Goal: Task Accomplishment & Management: Manage account settings

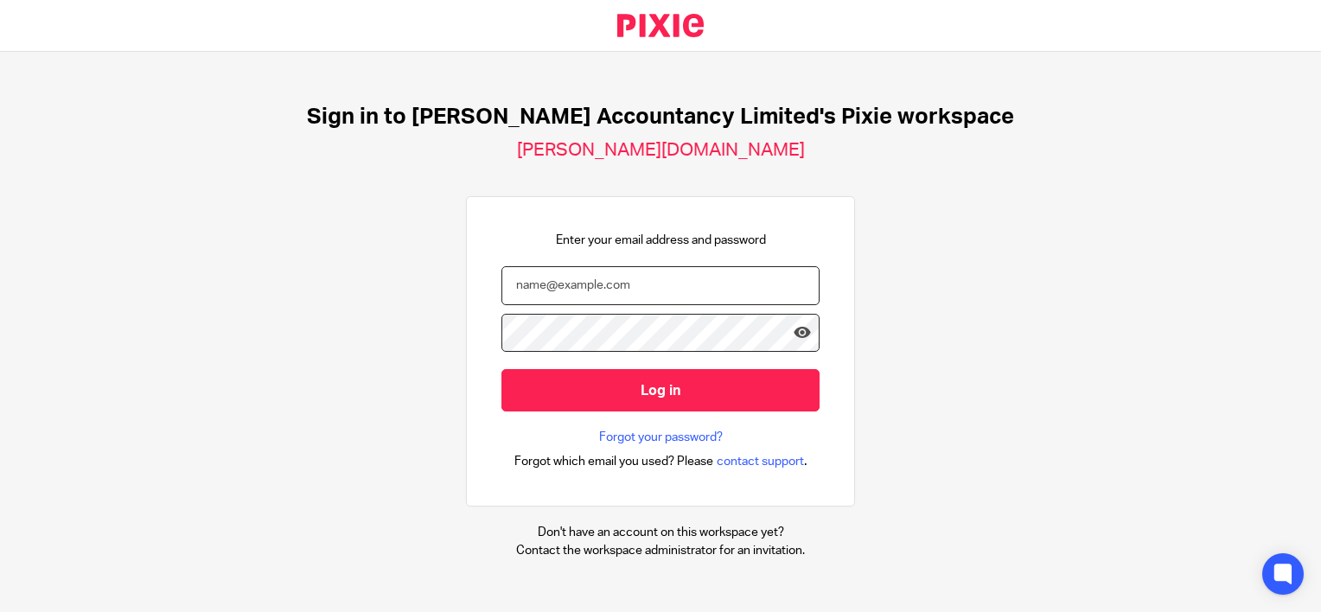
click at [543, 295] on input "email" at bounding box center [660, 285] width 318 height 39
type input "hannah@chatfieldaccountancy.co.uk"
click at [501, 369] on input "Log in" at bounding box center [660, 390] width 318 height 42
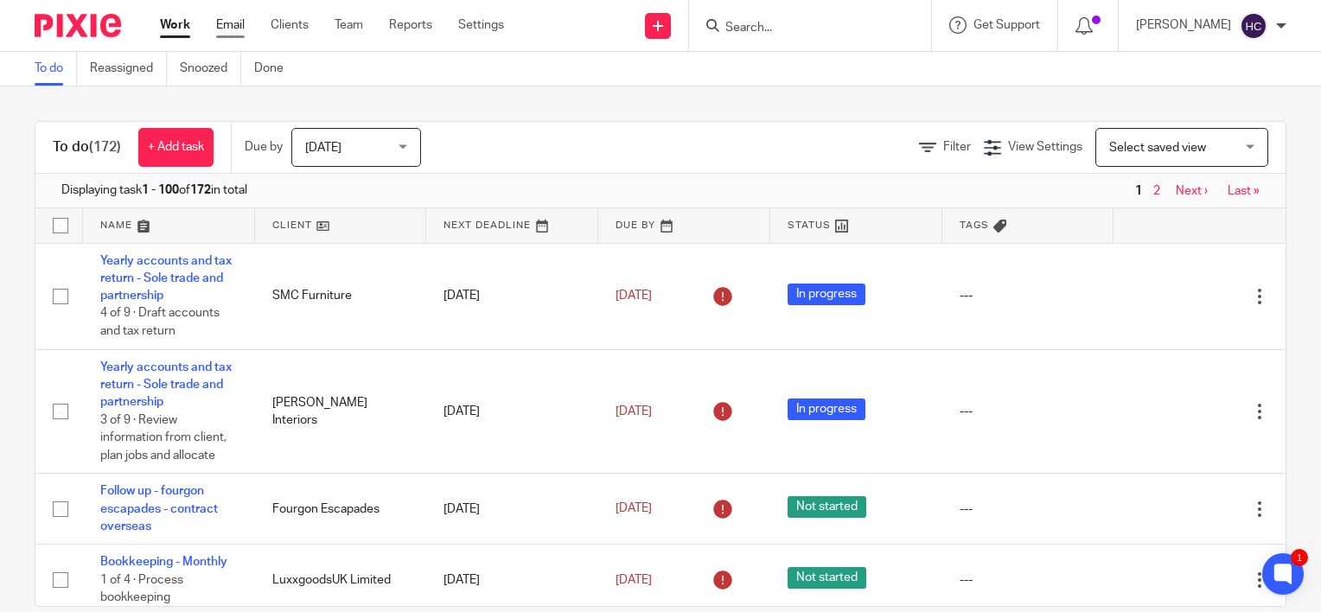
click at [242, 28] on link "Email" at bounding box center [230, 24] width 29 height 17
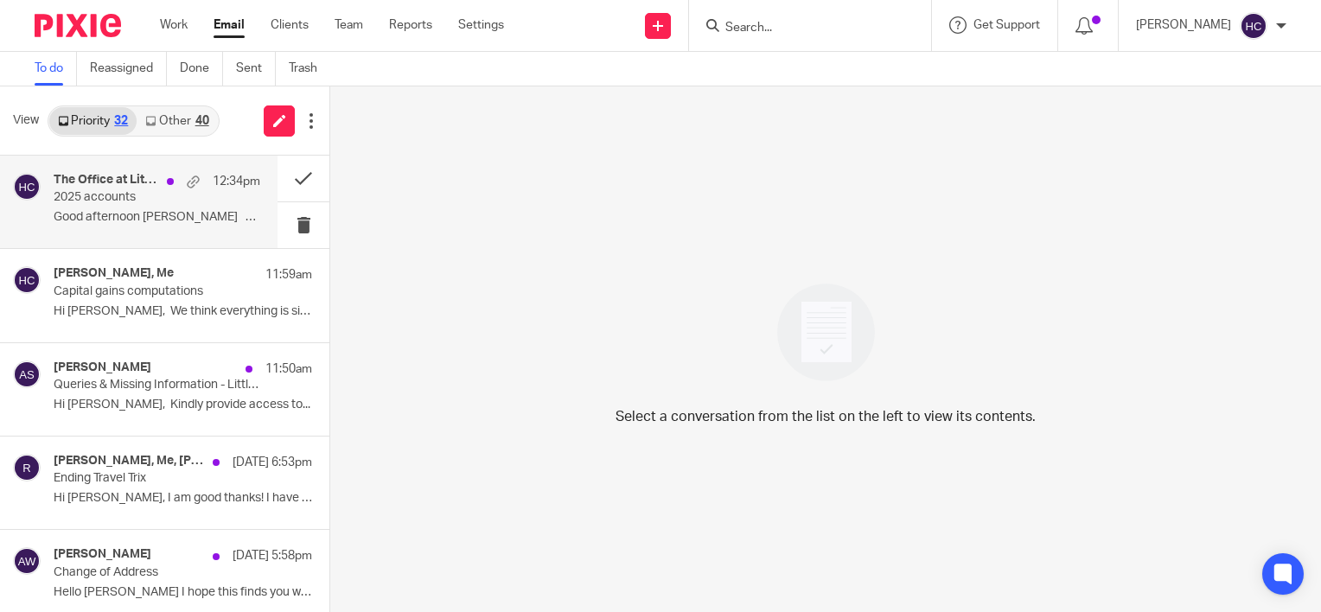
click at [159, 201] on p "2025 accounts" at bounding box center [136, 197] width 165 height 15
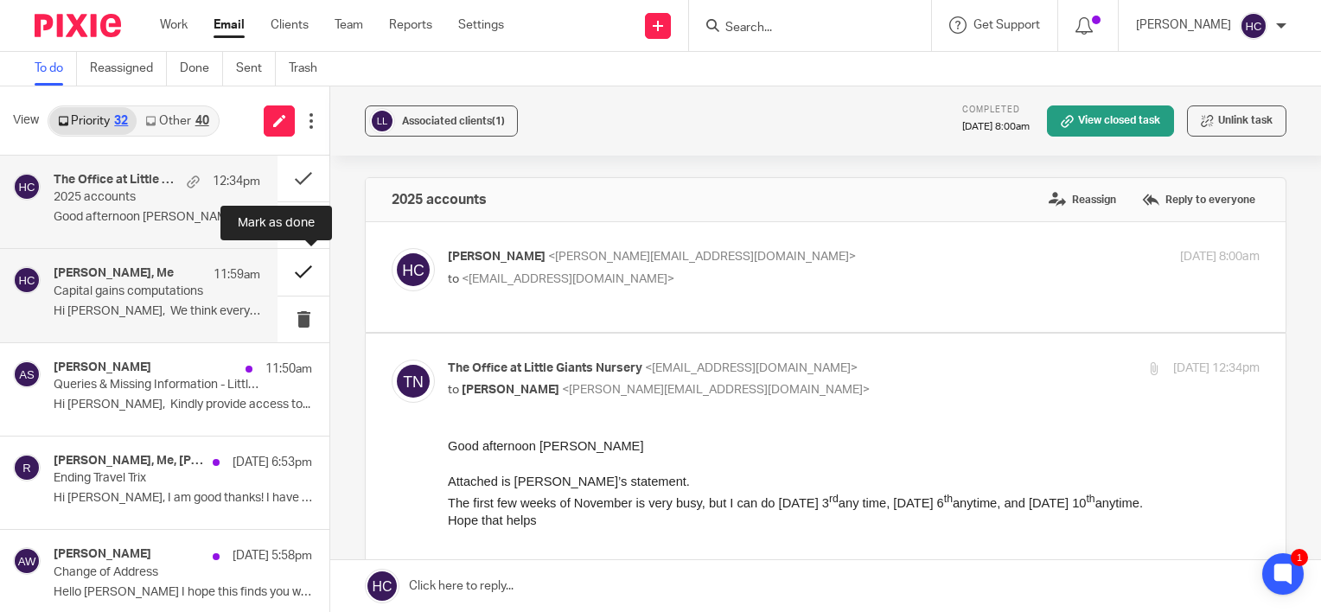
click at [279, 266] on button at bounding box center [303, 272] width 52 height 46
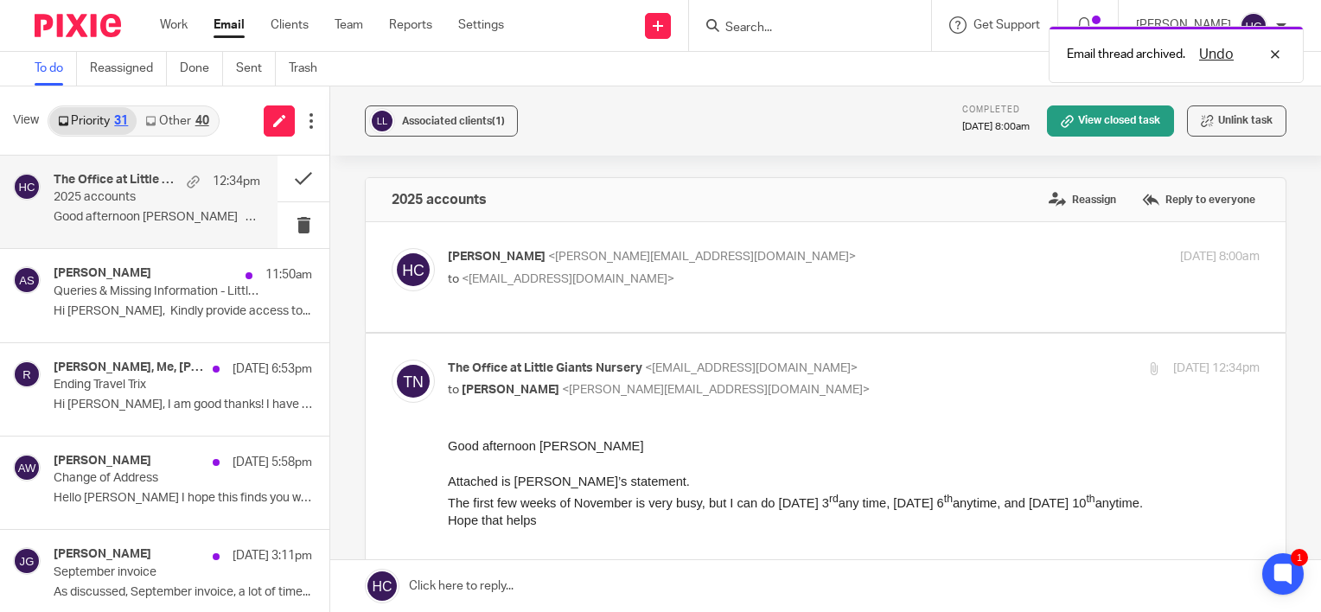
drag, startPoint x: 168, startPoint y: 325, endPoint x: 659, endPoint y: 390, distance: 495.1
click at [659, 390] on div "View Priority 31 Other 40 The Office at Little Giants Nursery, Me 12:34pm 2025 …" at bounding box center [660, 348] width 1321 height 525
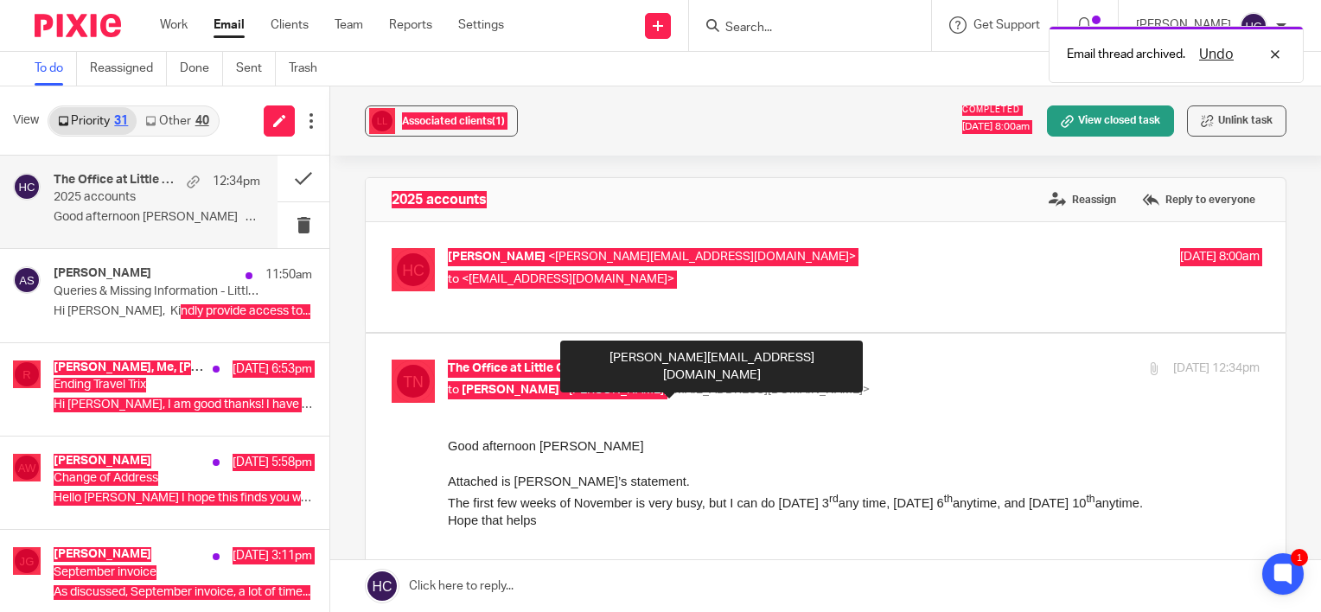
drag, startPoint x: 1106, startPoint y: 826, endPoint x: 684, endPoint y: 486, distance: 542.0
click at [684, 486] on p "Attached is June’s statement." at bounding box center [853, 480] width 811 height 17
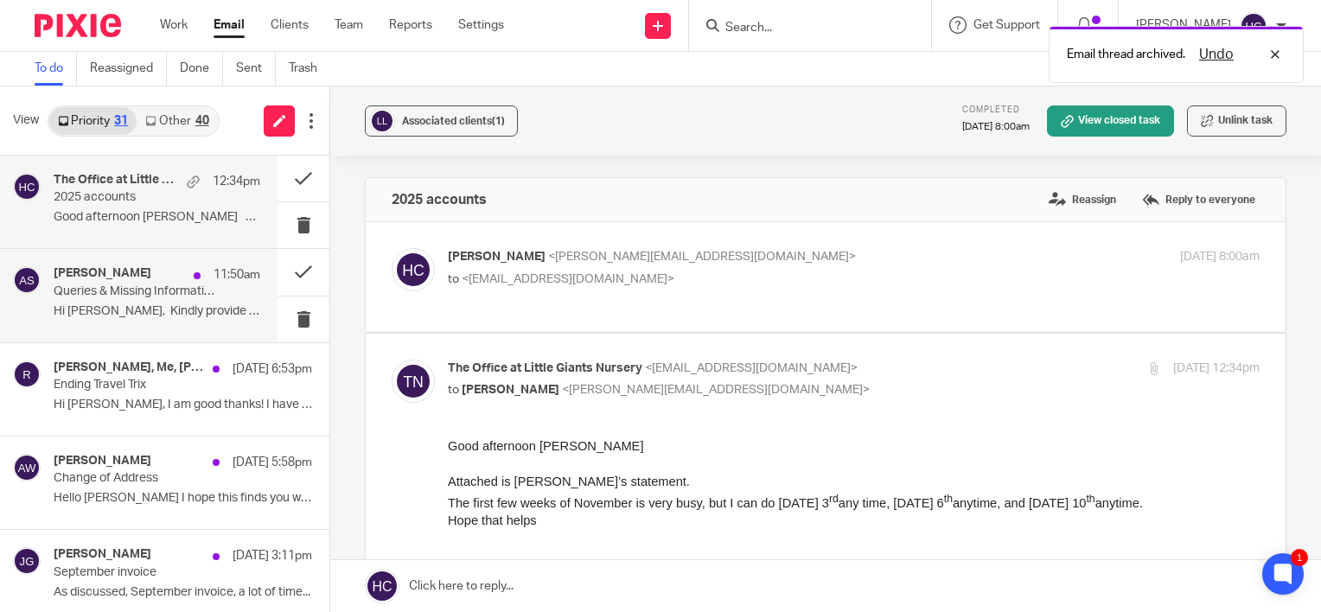
click at [158, 304] on p "Hi Hannah, ​ Kindly provide access to..." at bounding box center [157, 311] width 207 height 15
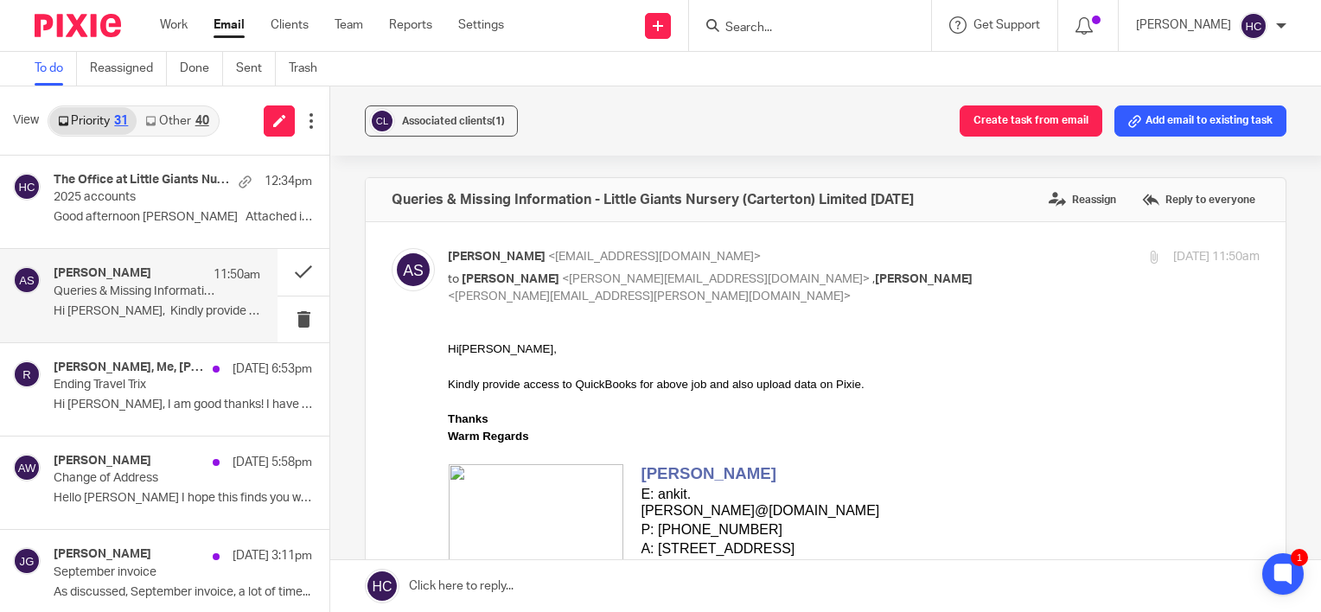
click at [745, 31] on input "Search" at bounding box center [801, 29] width 156 height 16
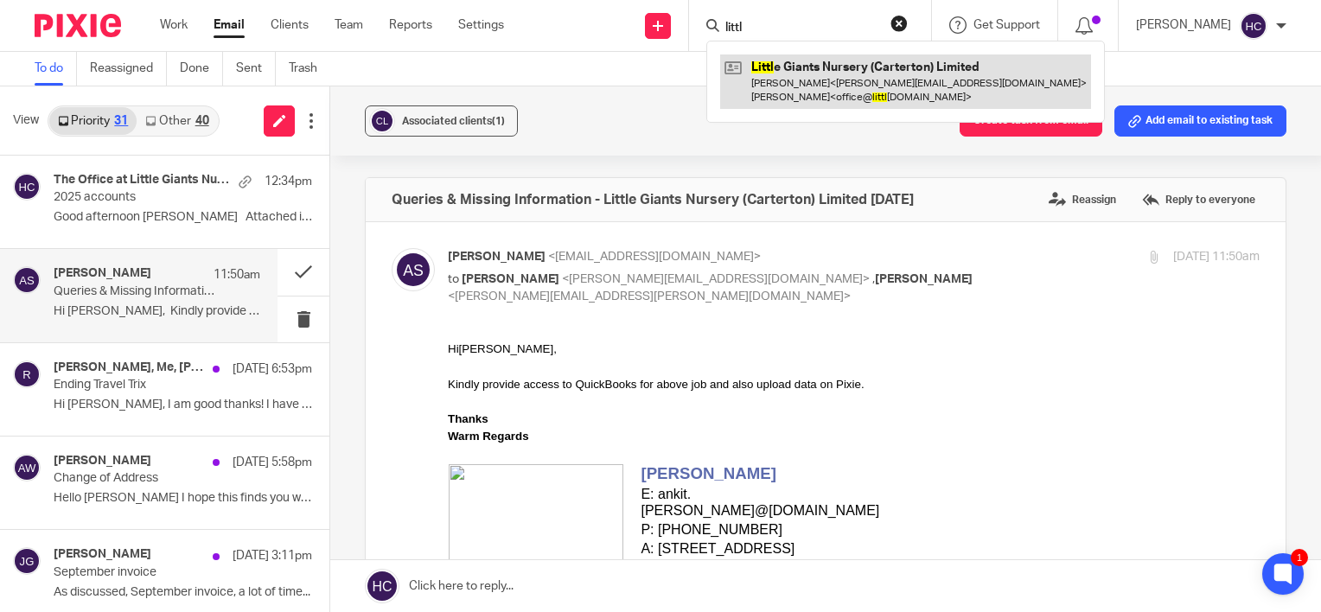
type input "littl"
click at [785, 76] on link at bounding box center [905, 81] width 371 height 54
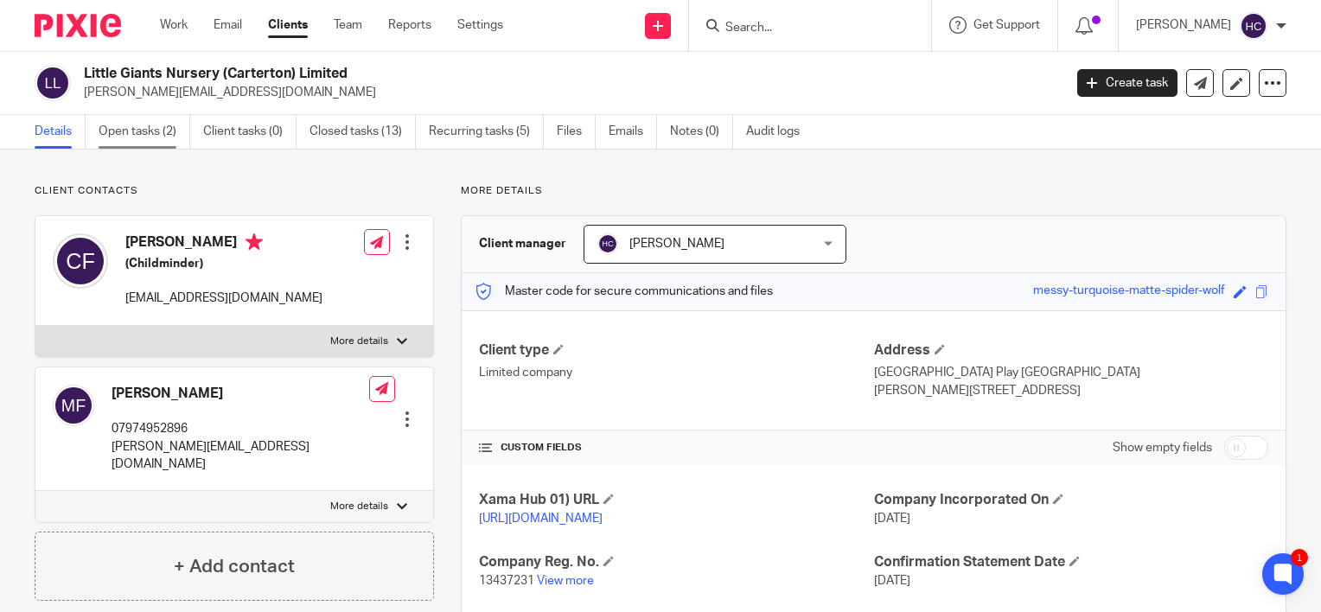
click at [126, 130] on link "Open tasks (2)" at bounding box center [145, 132] width 92 height 34
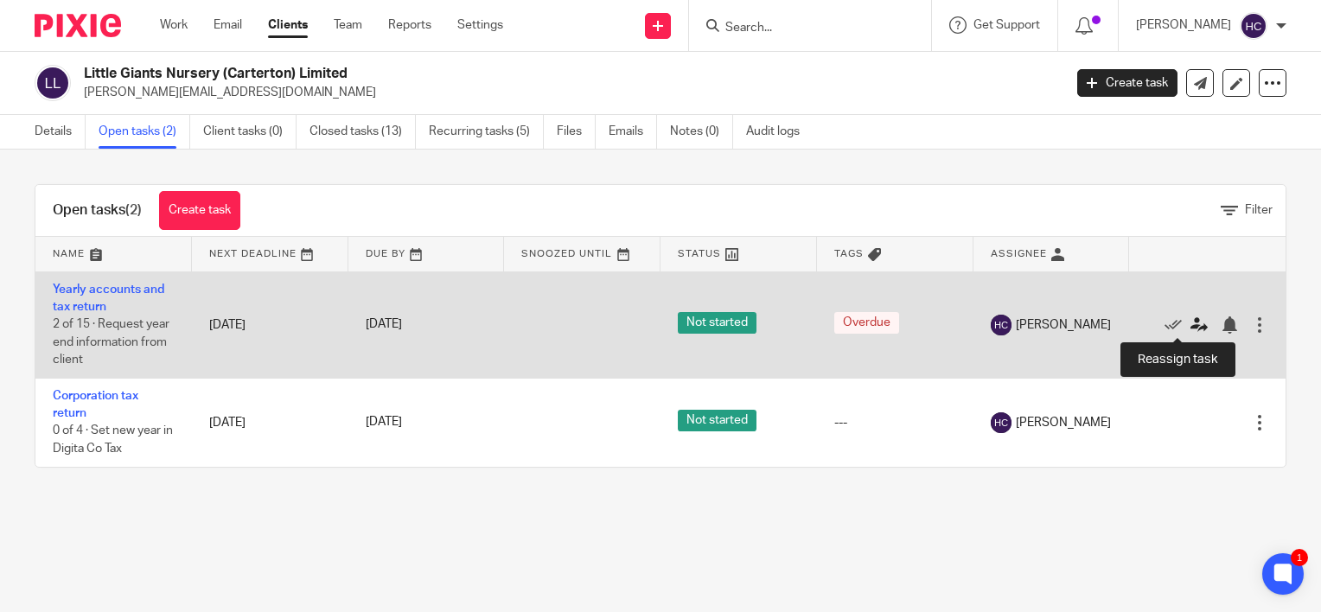
click at [1190, 320] on icon at bounding box center [1198, 324] width 17 height 17
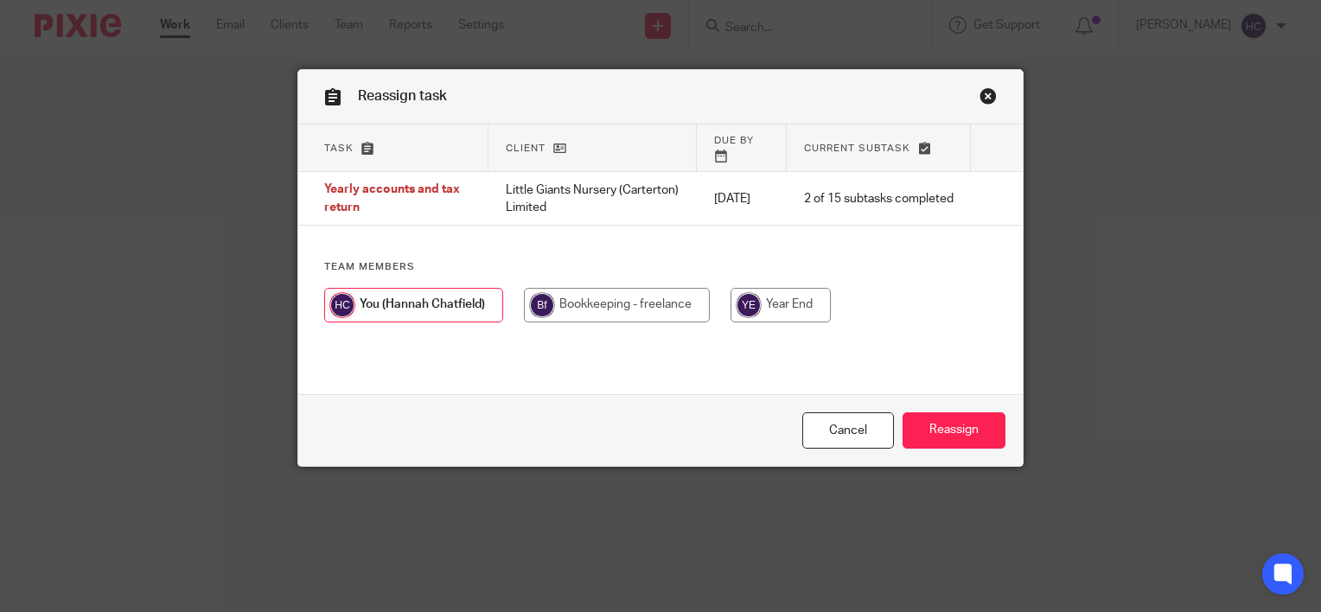
click at [820, 290] on input "radio" at bounding box center [780, 305] width 100 height 35
radio input "true"
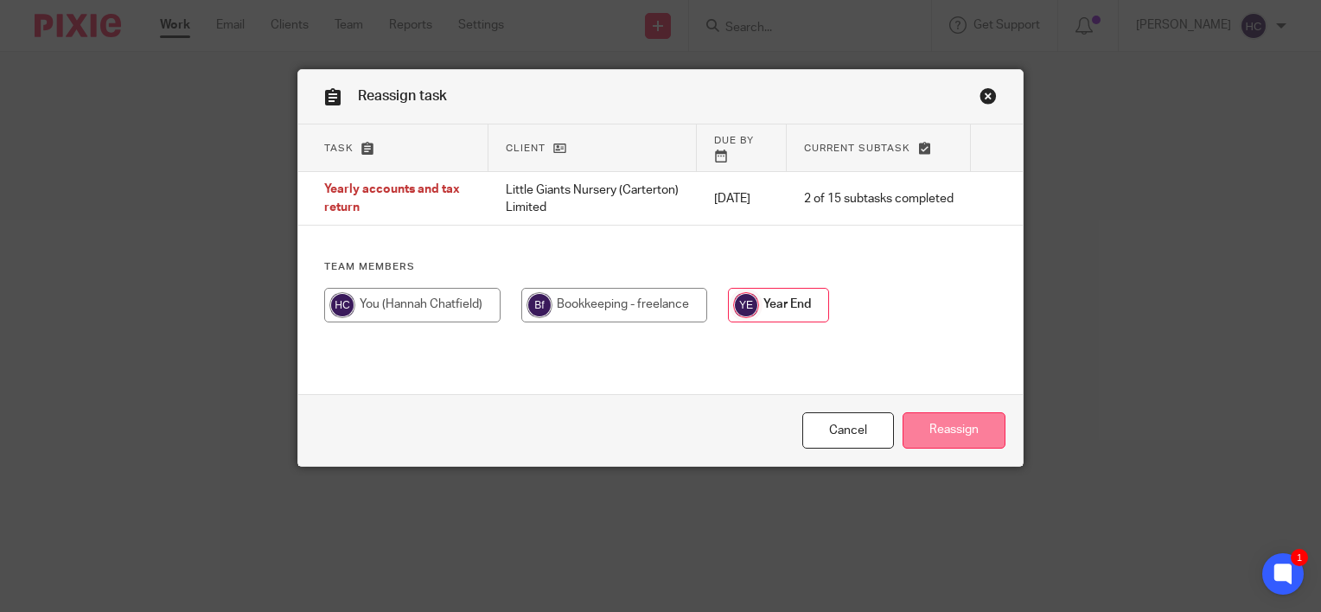
click at [925, 437] on input "Reassign" at bounding box center [953, 430] width 103 height 37
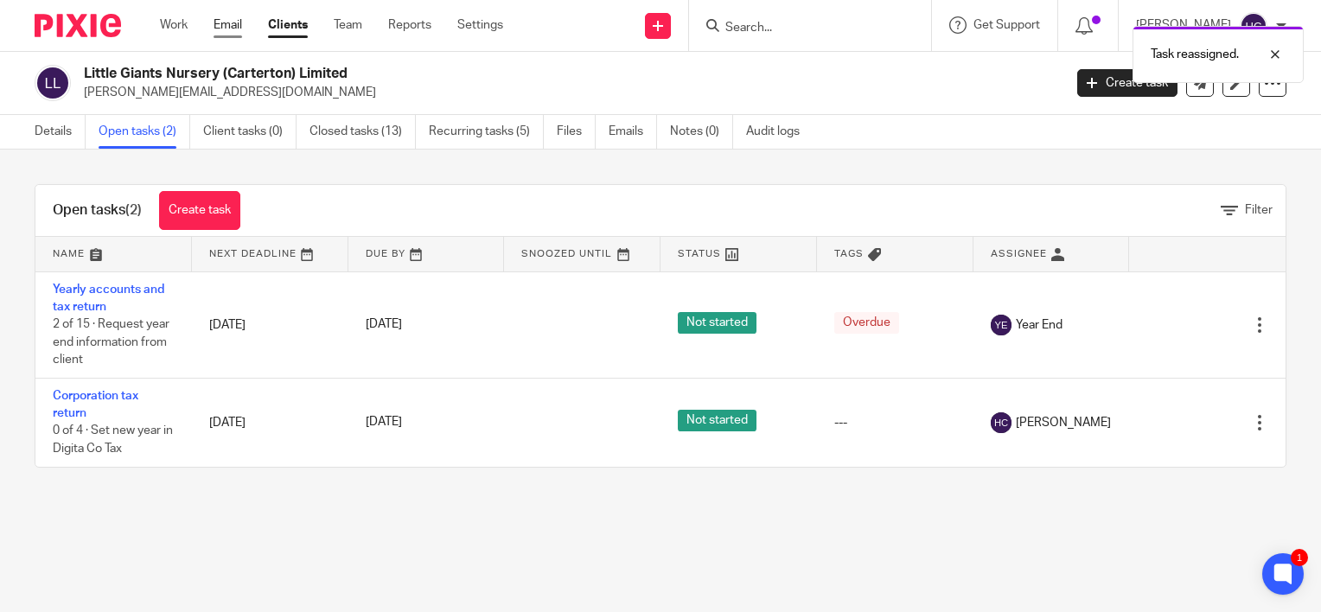
click at [214, 26] on link "Email" at bounding box center [227, 24] width 29 height 17
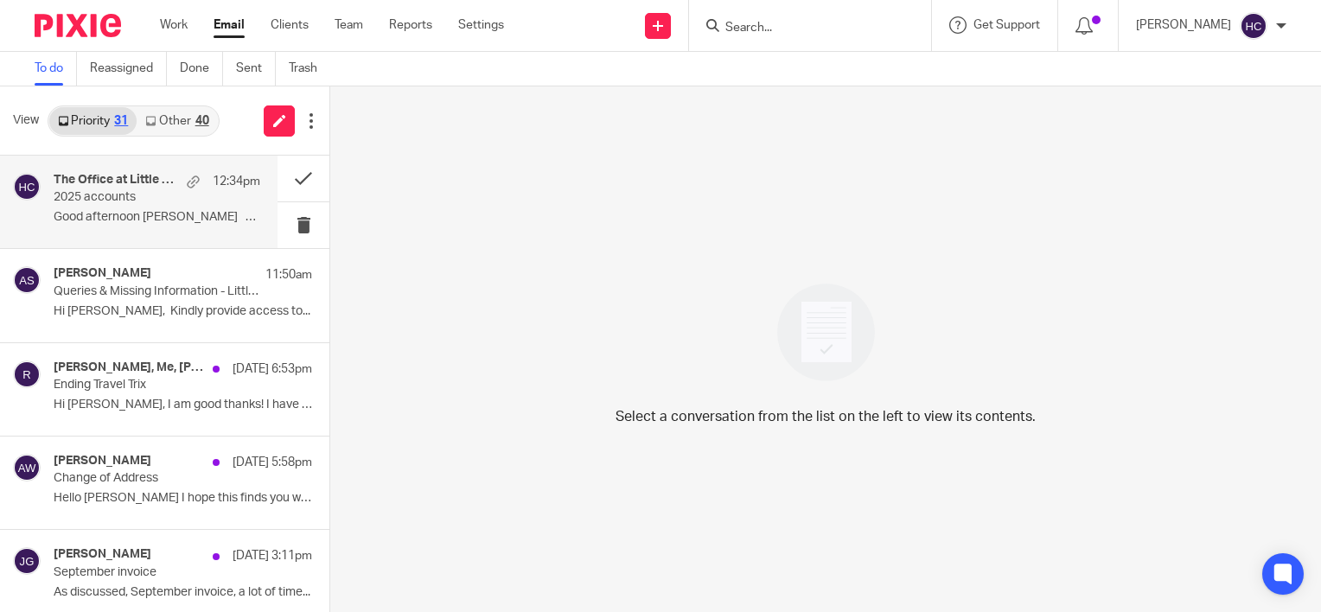
click at [115, 203] on p "2025 accounts" at bounding box center [136, 197] width 165 height 15
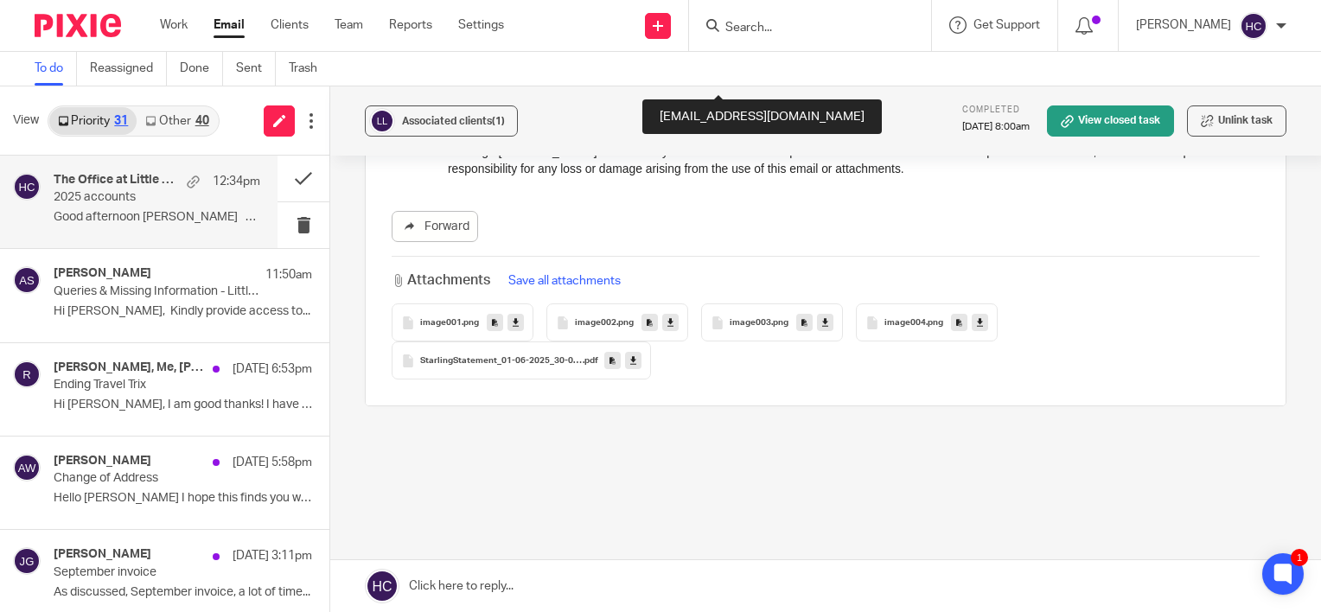
scroll to position [1659, 0]
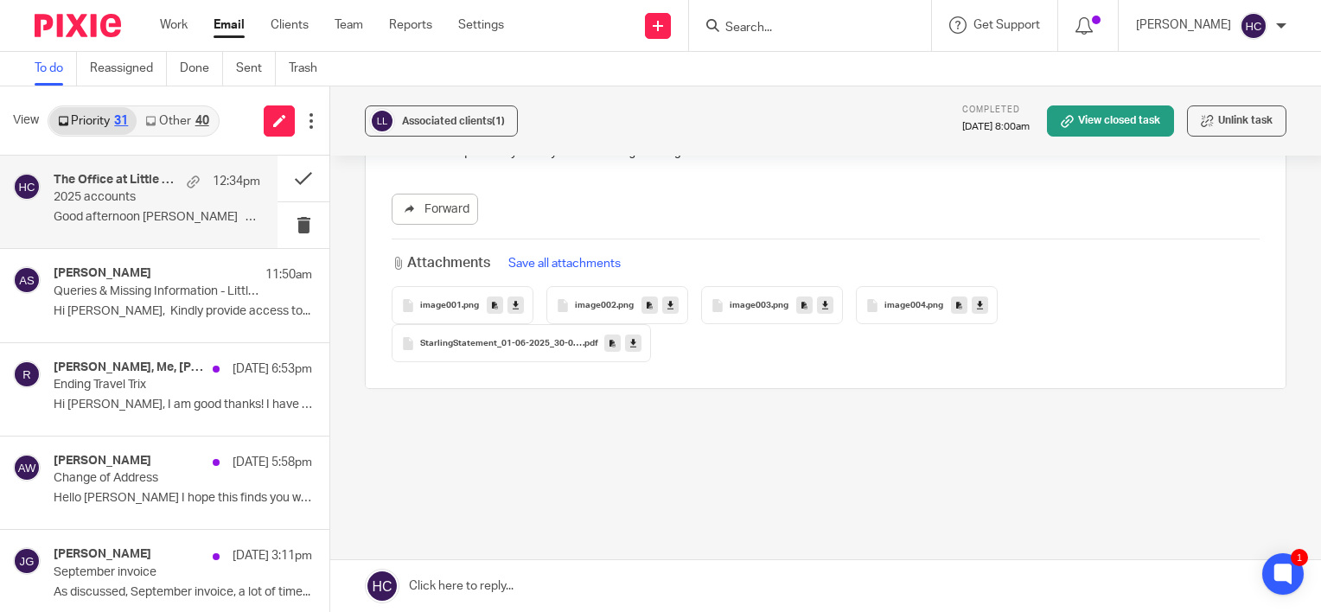
click at [630, 346] on icon at bounding box center [633, 343] width 6 height 13
click at [190, 290] on p "Queries & Missing Information - Little Giants Nursery (Carterton) Limited 30.06…" at bounding box center [136, 291] width 165 height 15
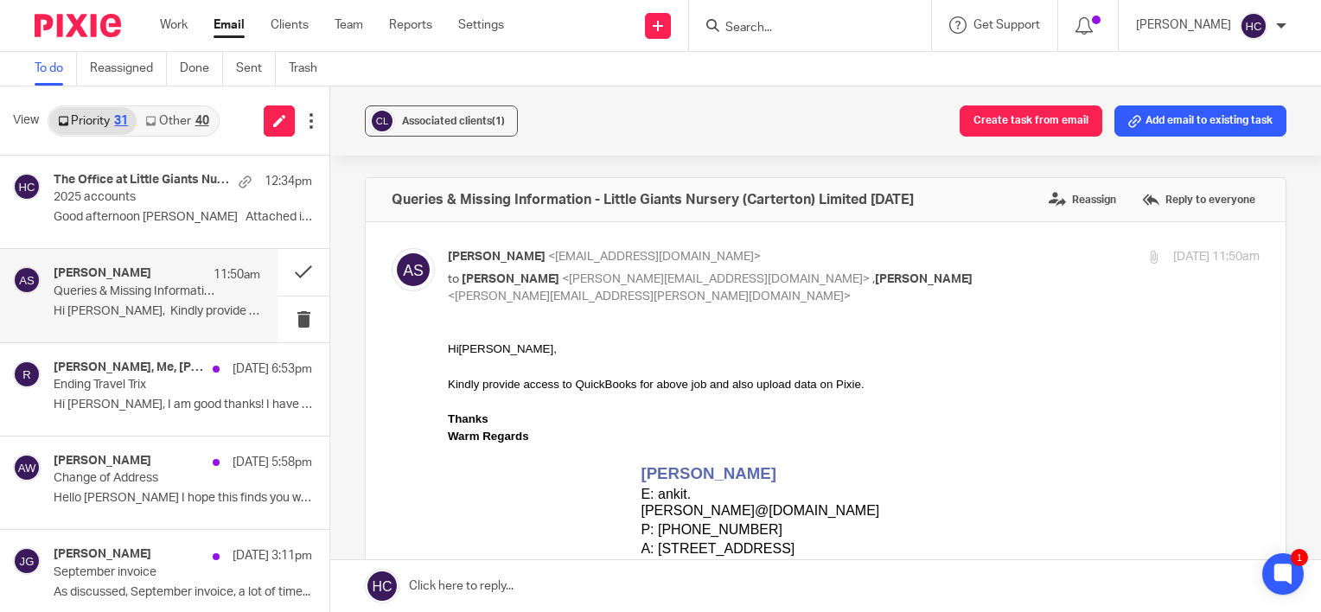
scroll to position [0, 0]
click at [510, 588] on link at bounding box center [825, 586] width 990 height 52
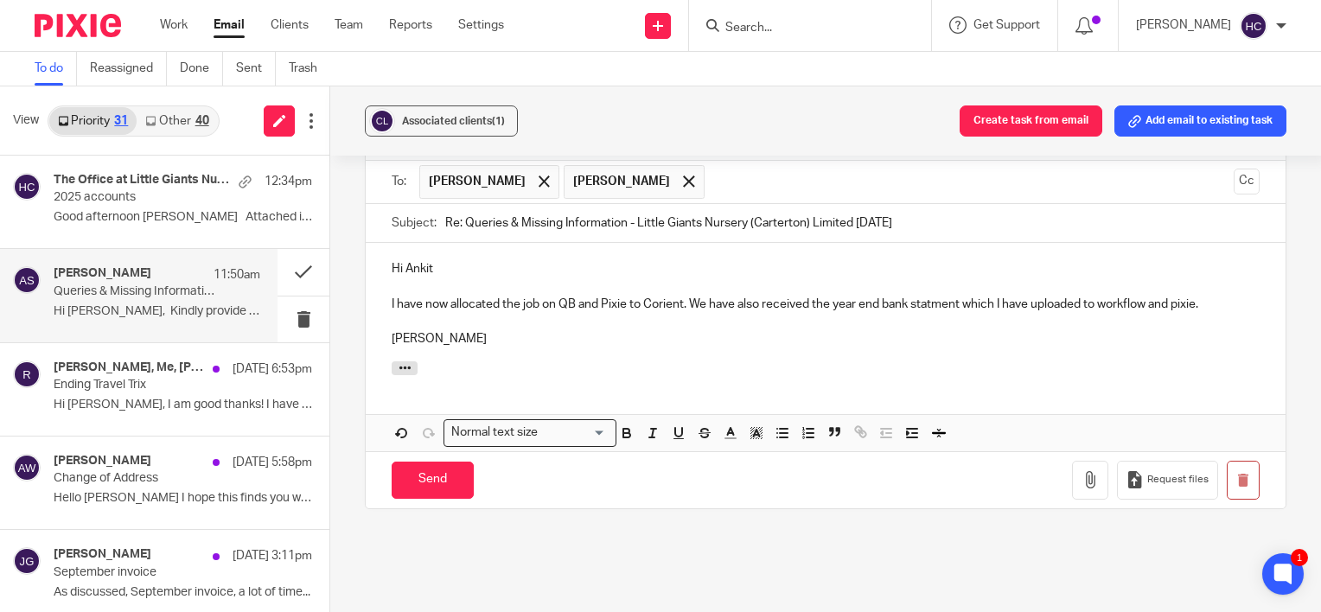
click at [935, 302] on p "I have now allocated the job on QB and Pixie to Corient. We have also received …" at bounding box center [825, 304] width 868 height 17
click at [446, 469] on input "Send" at bounding box center [432, 479] width 82 height 37
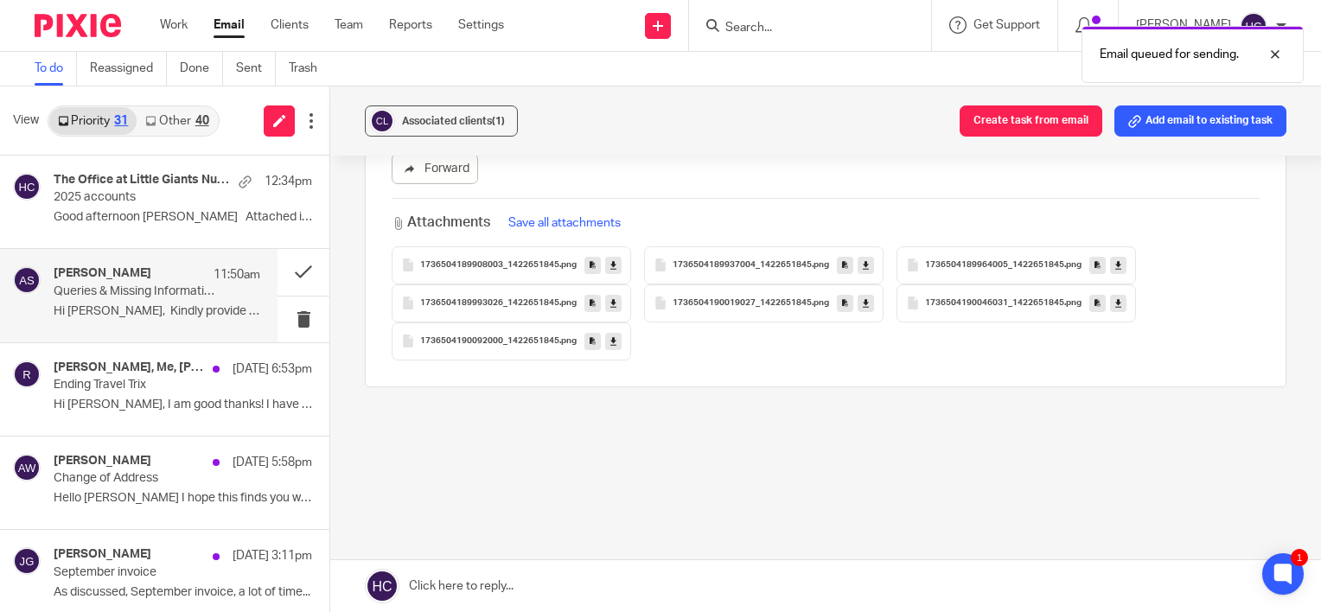
scroll to position [633, 0]
click at [284, 272] on button at bounding box center [303, 272] width 52 height 46
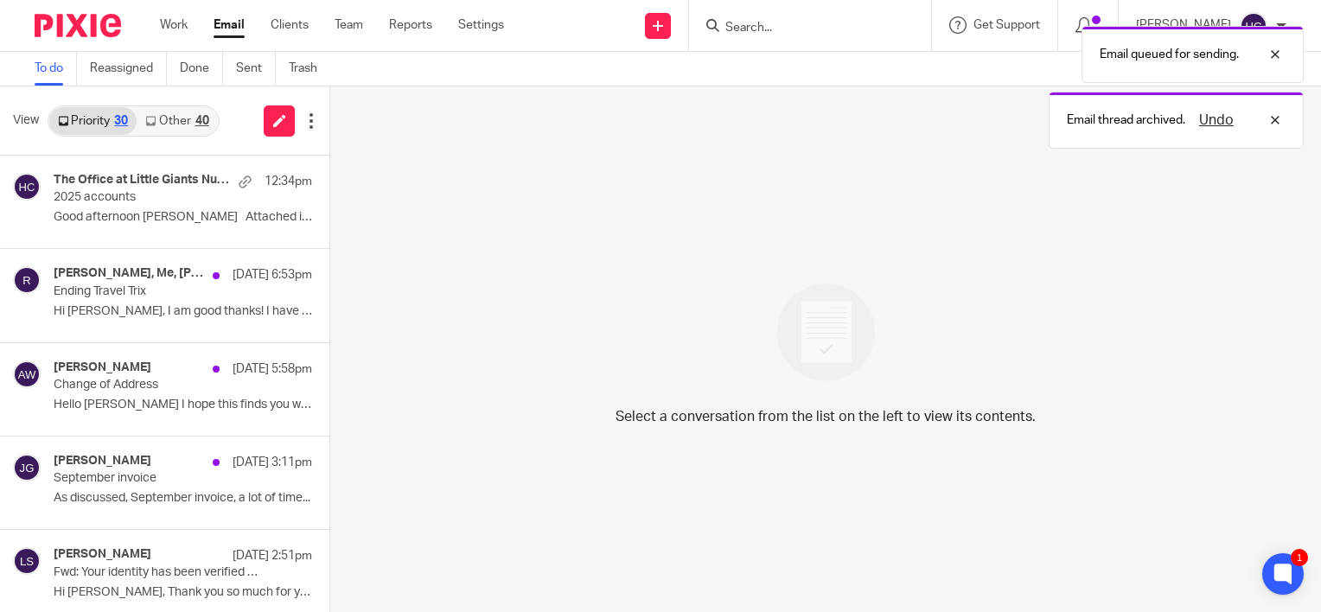
click at [757, 27] on div "Email queued for sending. Email thread archived. Undo" at bounding box center [981, 82] width 643 height 131
click at [743, 11] on div at bounding box center [810, 25] width 242 height 51
click at [743, 30] on div "Email queued for sending. Email thread archived. Undo" at bounding box center [981, 82] width 643 height 131
click at [818, 25] on div "Email thread archived. Undo" at bounding box center [981, 50] width 643 height 66
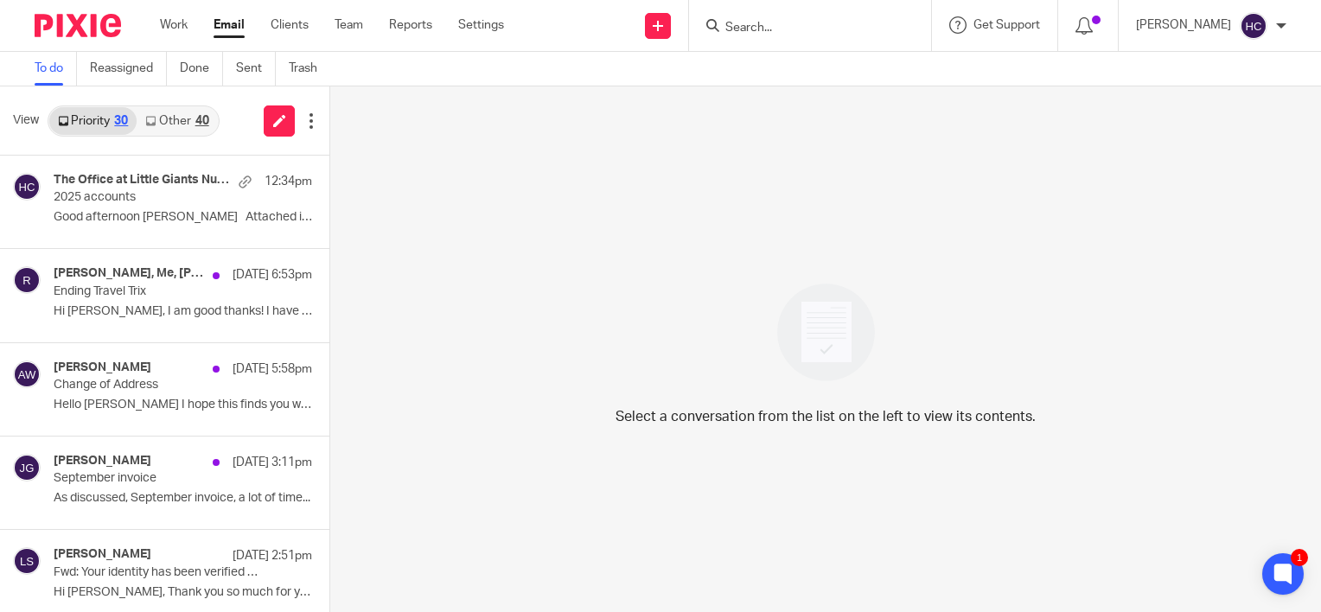
click at [735, 31] on input "Search" at bounding box center [801, 29] width 156 height 16
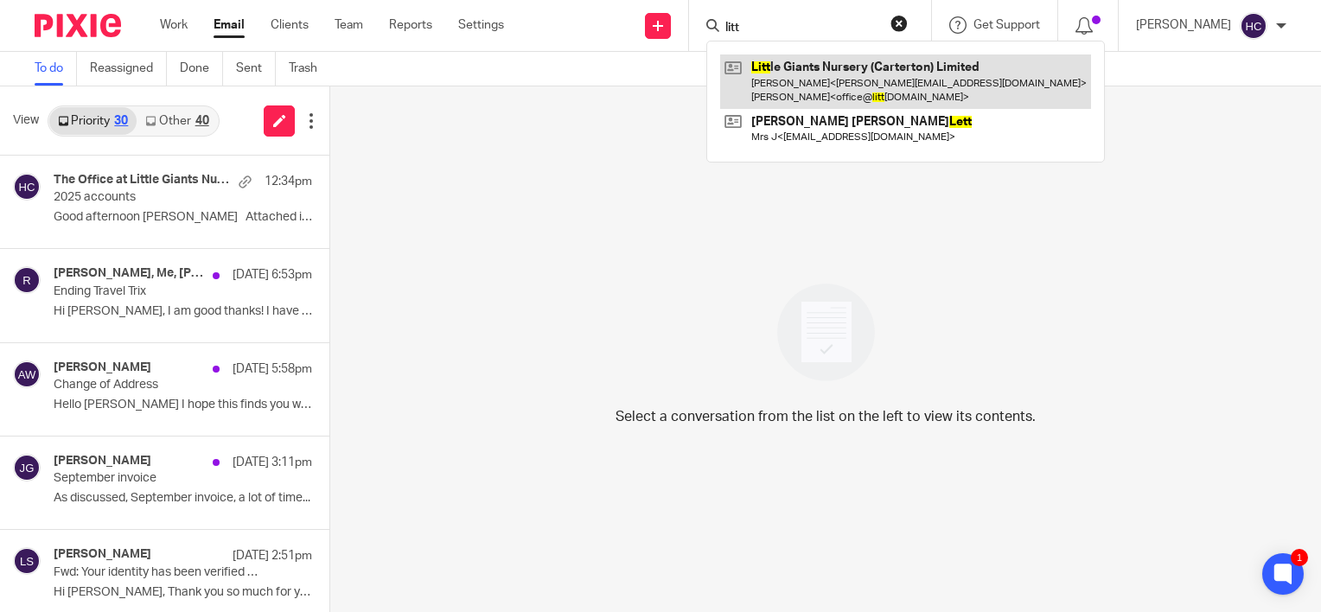
type input "litt"
click at [783, 71] on link at bounding box center [905, 81] width 371 height 54
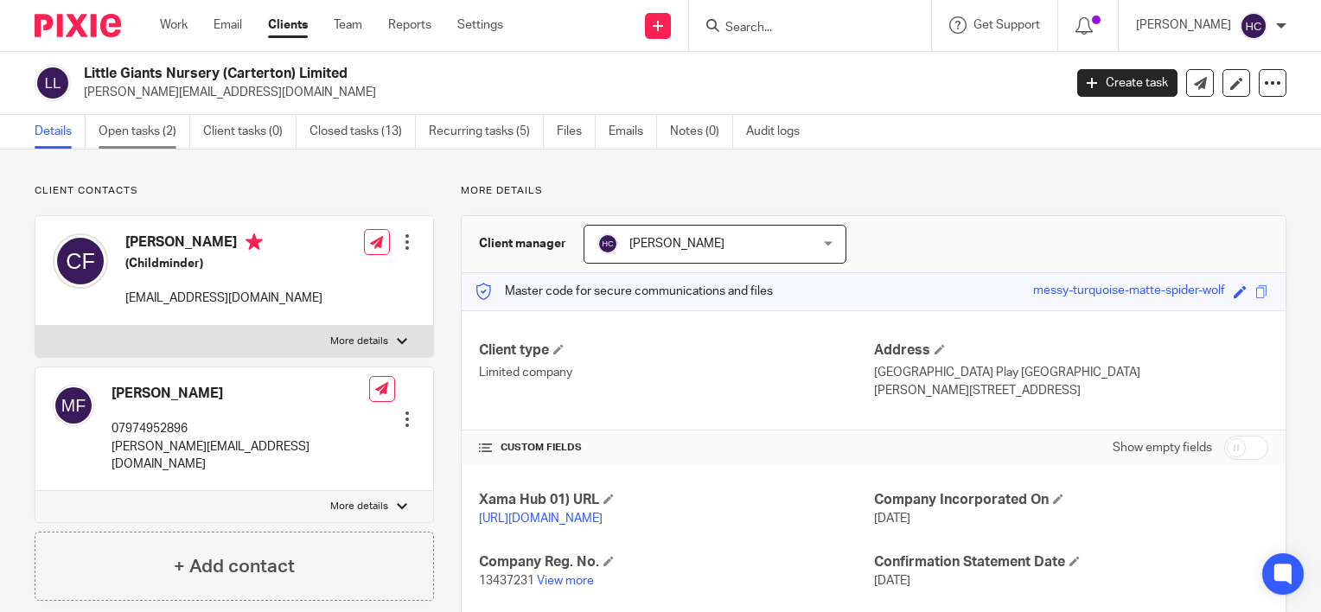
click at [150, 139] on link "Open tasks (2)" at bounding box center [145, 132] width 92 height 34
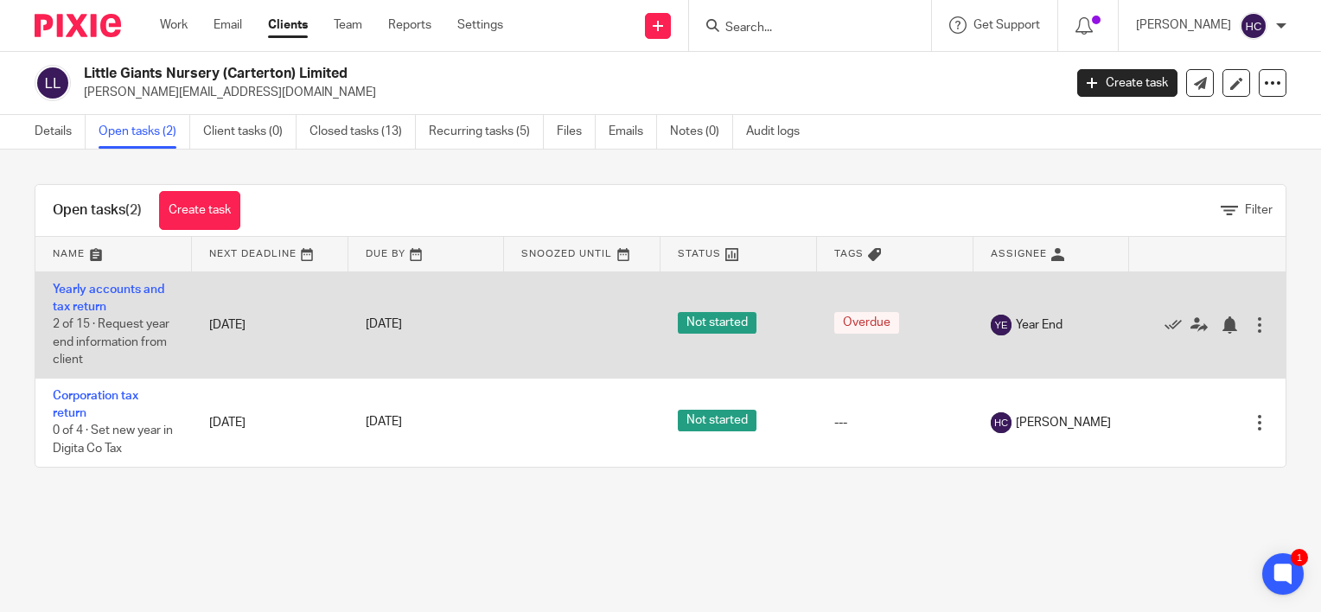
click at [142, 302] on td "Yearly accounts and tax return 2 of 15 · Request year end information from clie…" at bounding box center [113, 324] width 156 height 106
click at [137, 289] on link "Yearly accounts and tax return" at bounding box center [108, 297] width 111 height 29
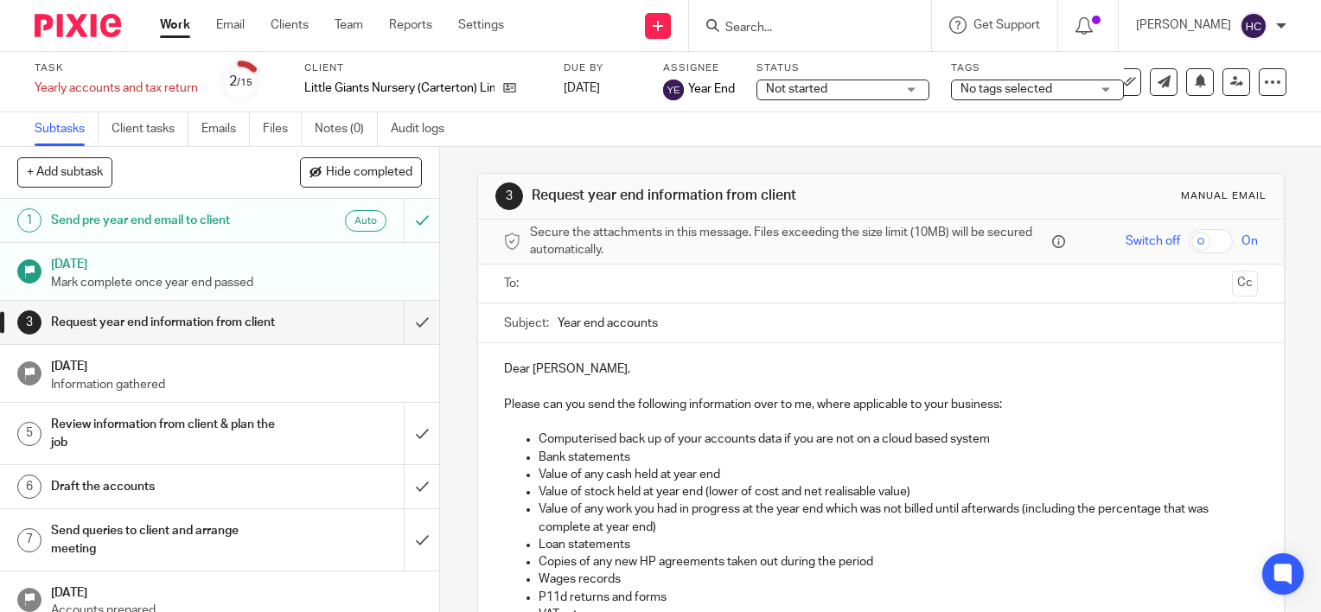
click at [263, 128] on ul "Subtasks Client tasks Emails Files Notes (0) Audit logs" at bounding box center [253, 129] width 436 height 34
click at [278, 128] on link "Files" at bounding box center [282, 129] width 39 height 34
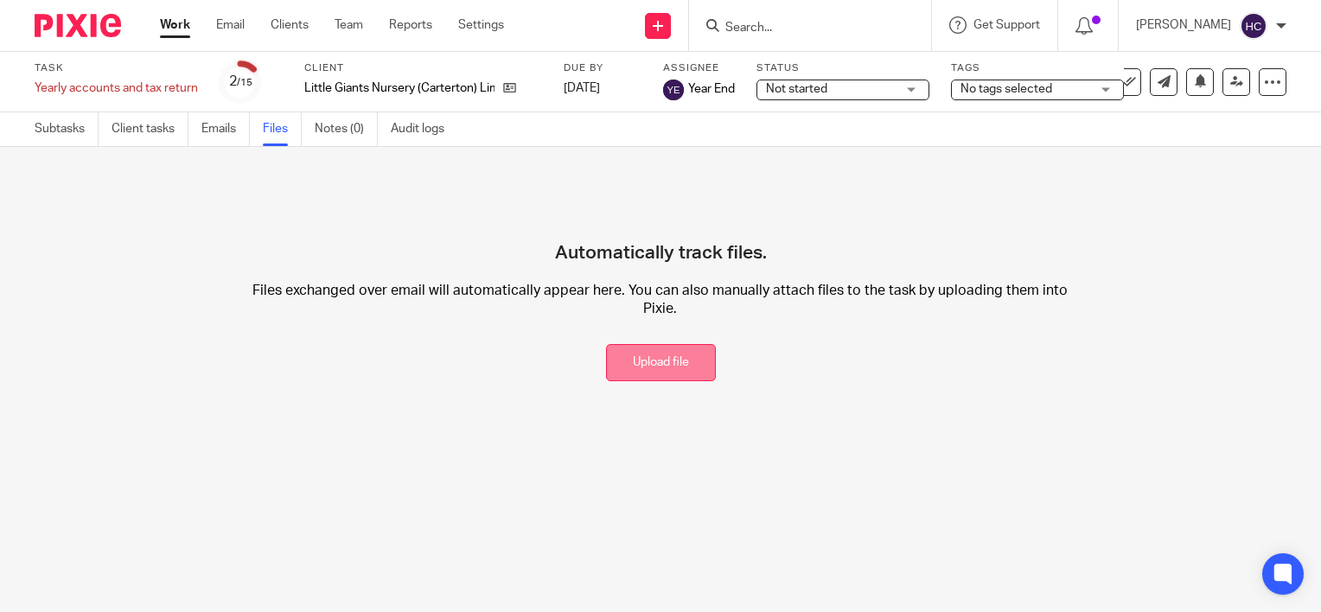
click at [659, 355] on button "Upload file" at bounding box center [661, 362] width 110 height 37
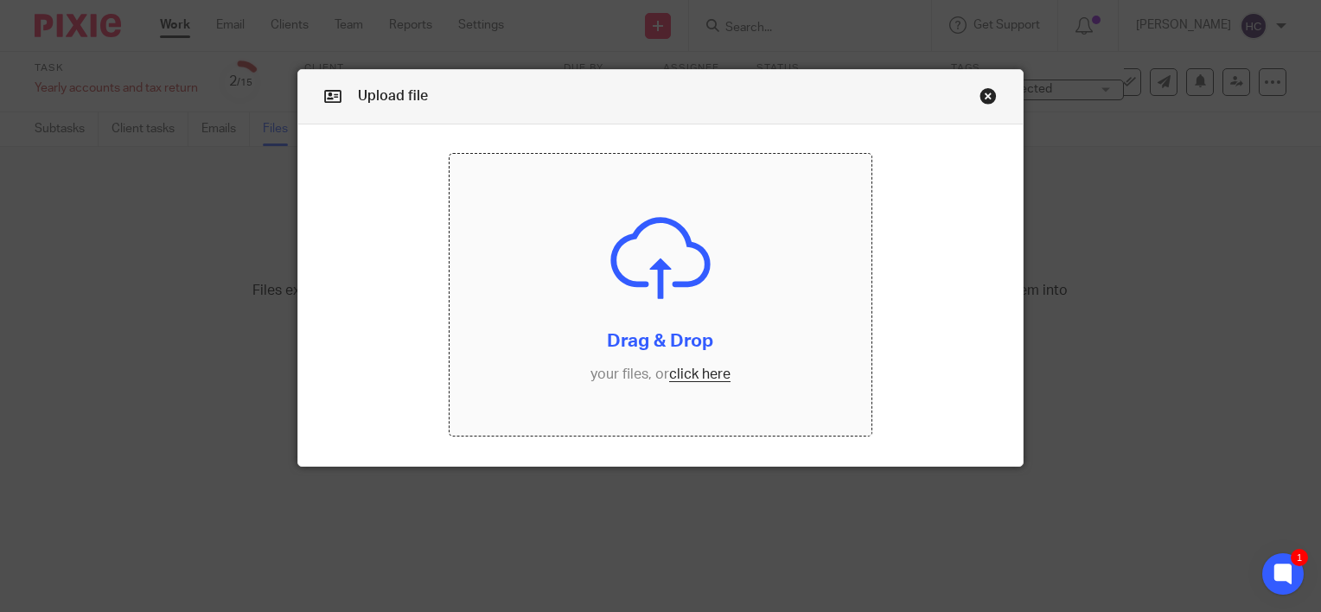
click at [654, 328] on input "file" at bounding box center [659, 295] width 421 height 282
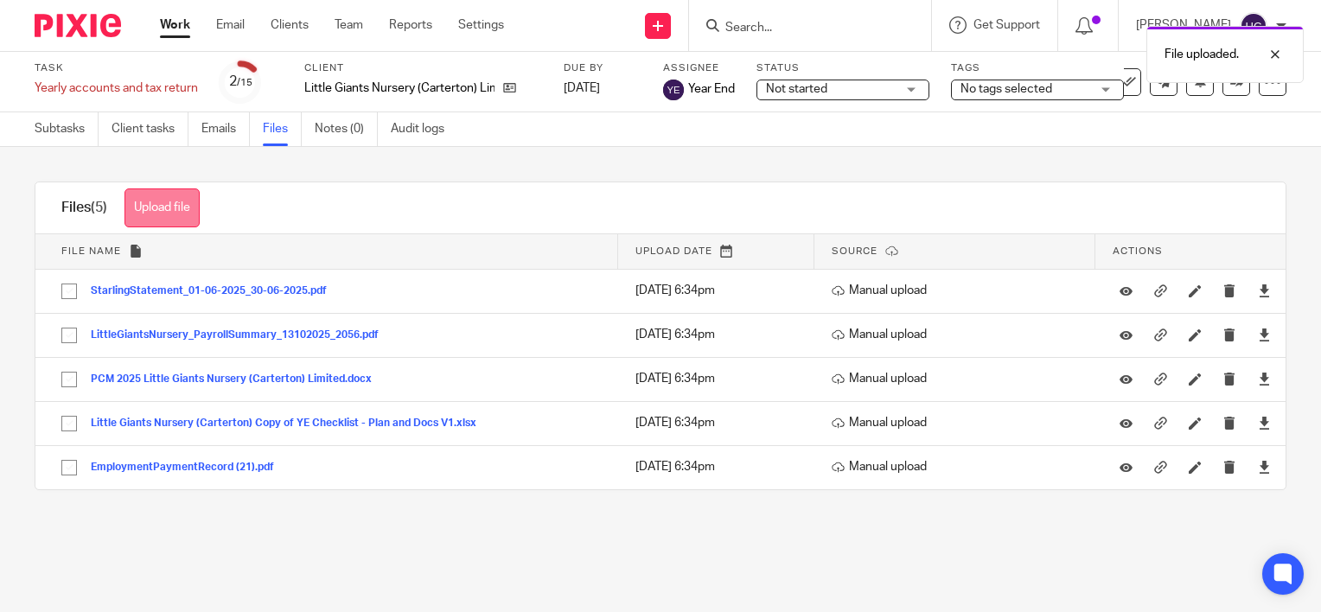
click at [156, 220] on button "Upload file" at bounding box center [161, 207] width 75 height 39
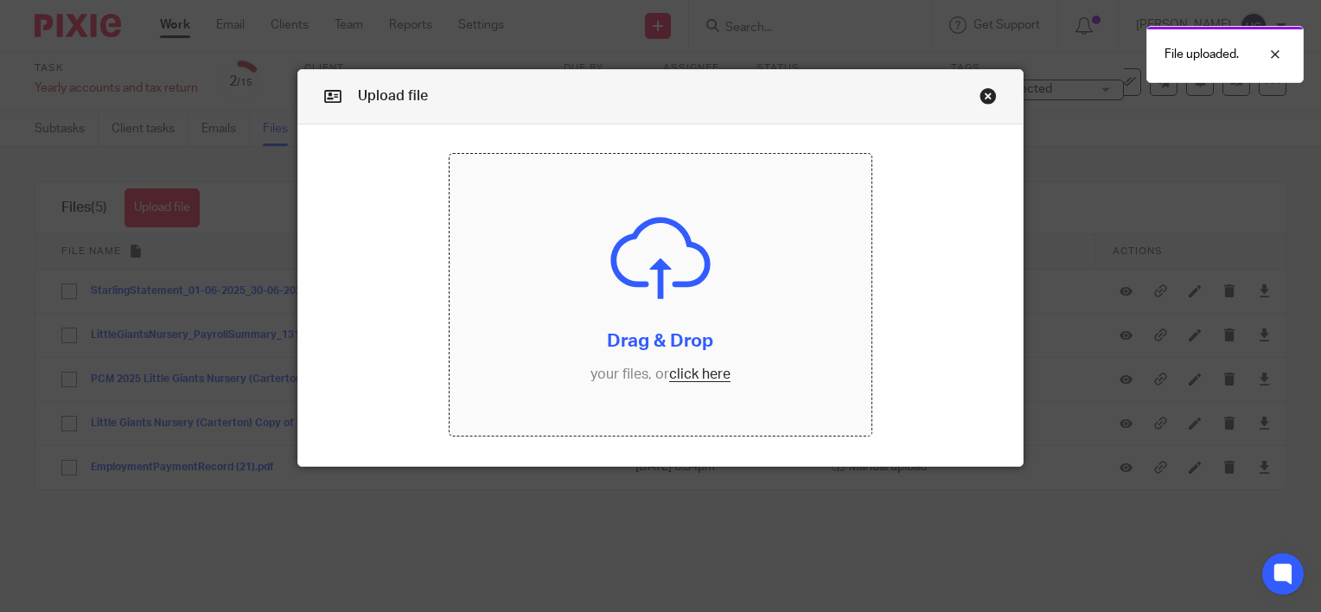
click at [671, 264] on input "file" at bounding box center [659, 295] width 421 height 282
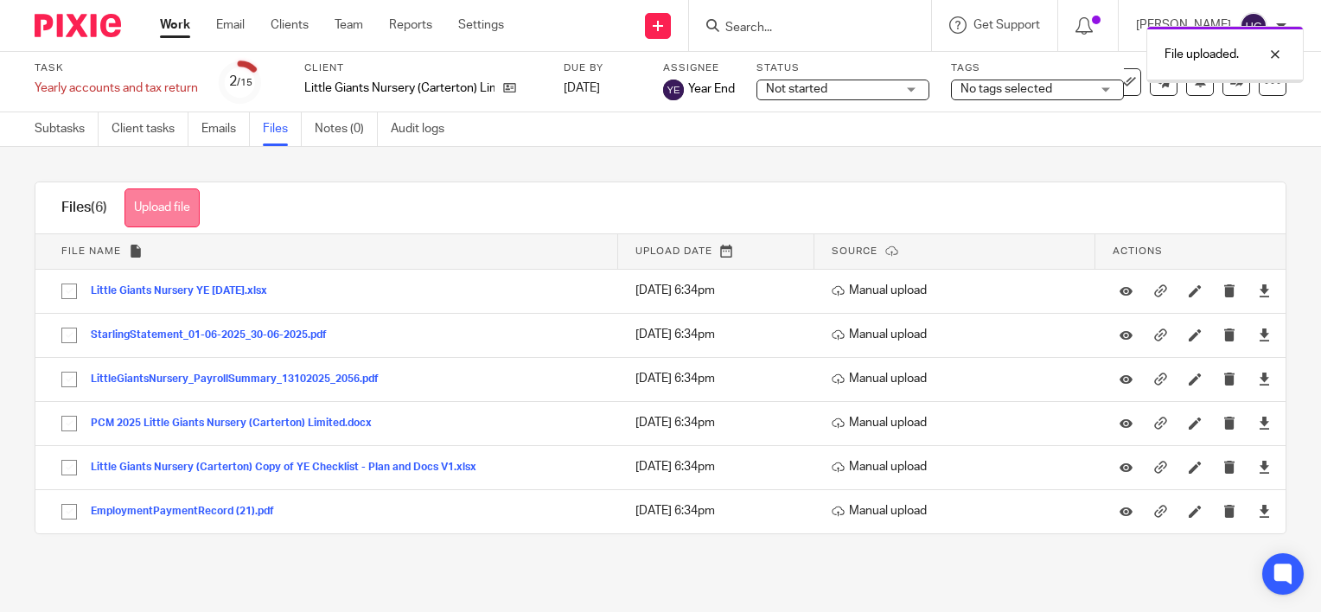
click at [178, 205] on button "Upload file" at bounding box center [161, 207] width 75 height 39
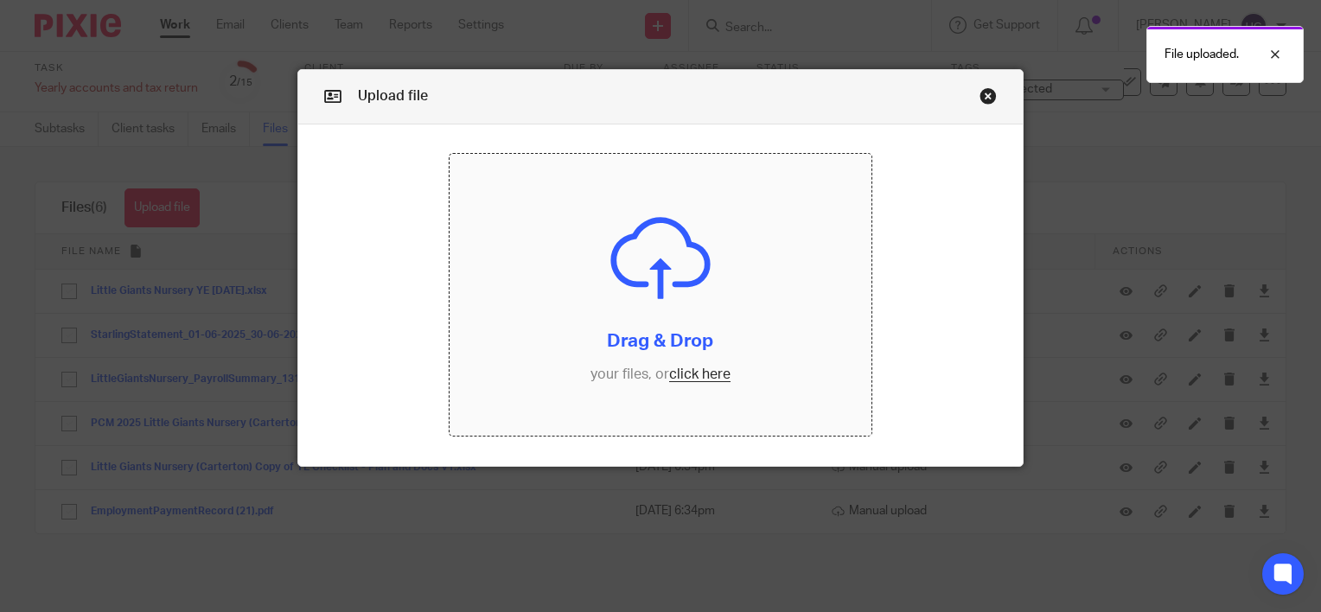
click at [637, 308] on input "file" at bounding box center [659, 295] width 421 height 282
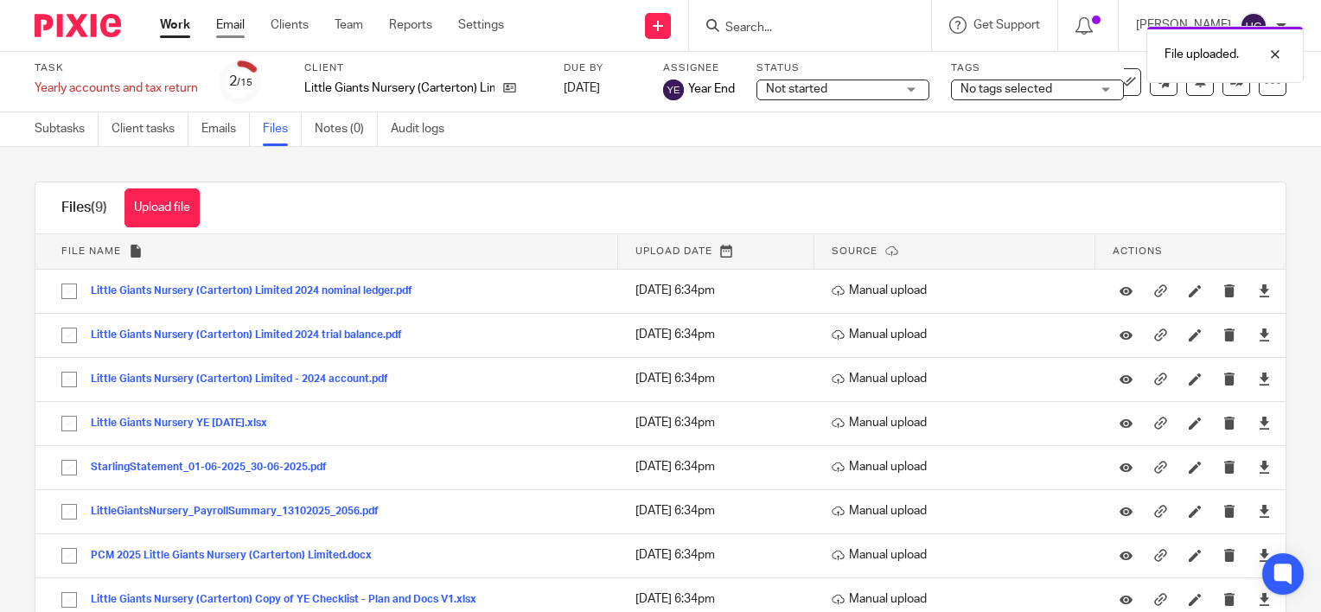
click at [232, 22] on link "Email" at bounding box center [230, 24] width 29 height 17
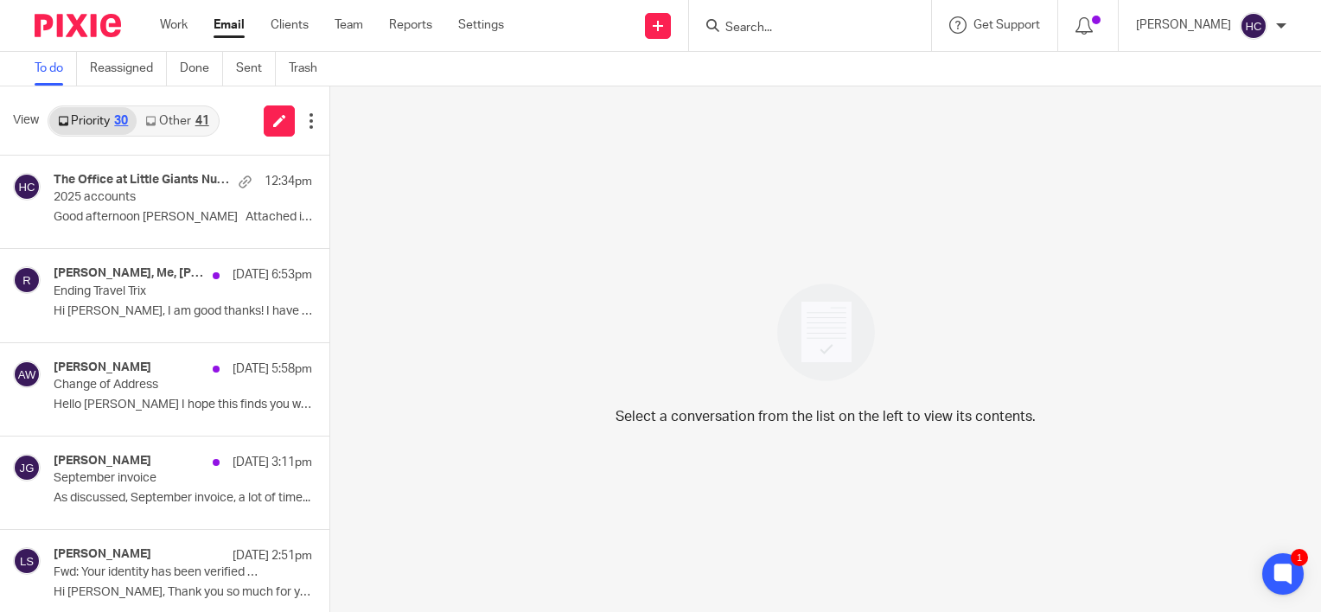
click at [169, 107] on link "Other 41" at bounding box center [177, 121] width 80 height 28
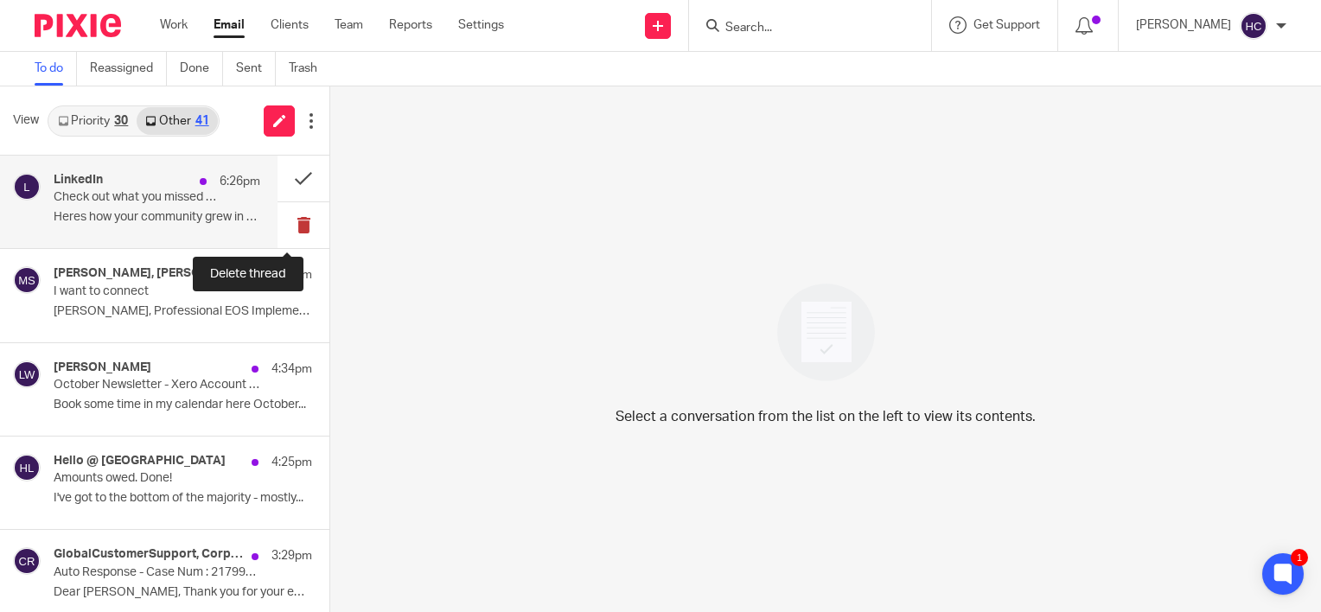
click at [296, 232] on button at bounding box center [303, 225] width 52 height 46
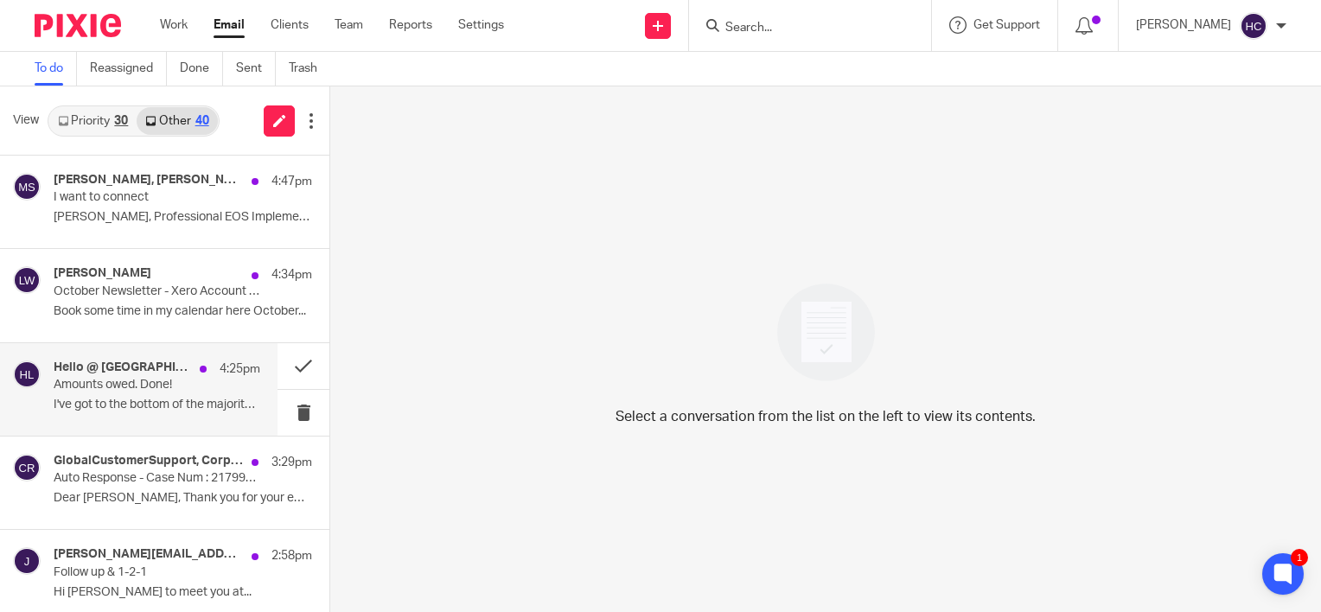
click at [194, 404] on p "I've got to the bottom of the majority - mostly..." at bounding box center [157, 405] width 207 height 15
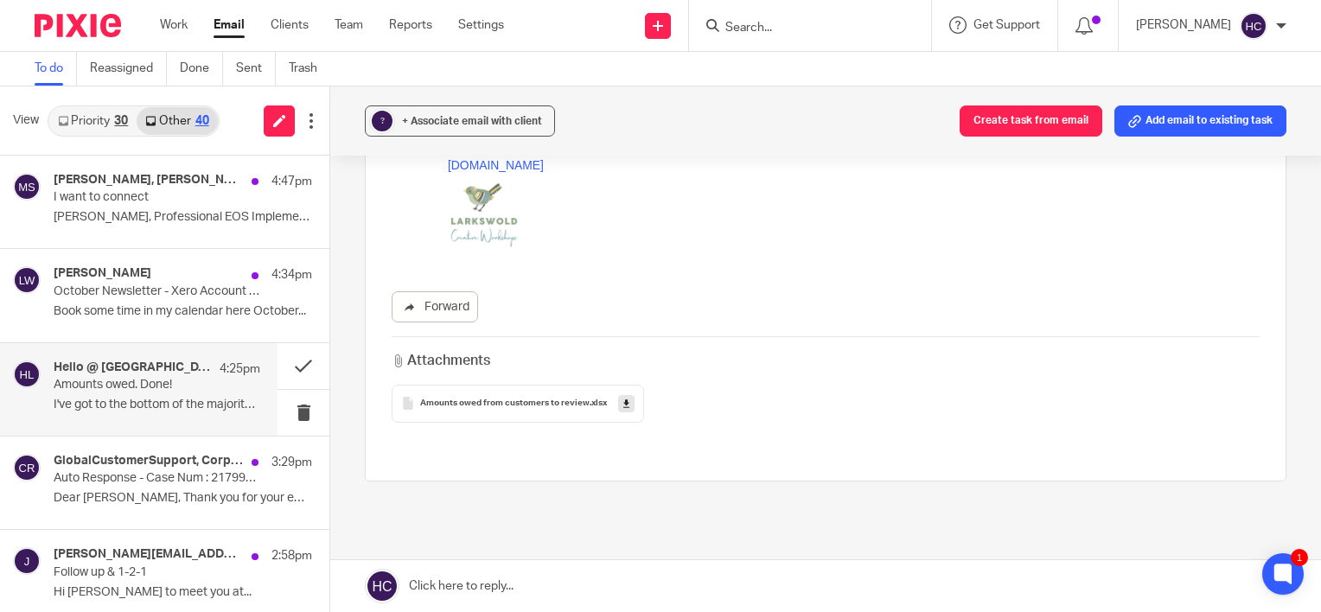
scroll to position [294, 0]
click at [176, 472] on p "Auto Response - Case Num : 21799313 - Personal codes for companies house - co s…" at bounding box center [136, 478] width 165 height 15
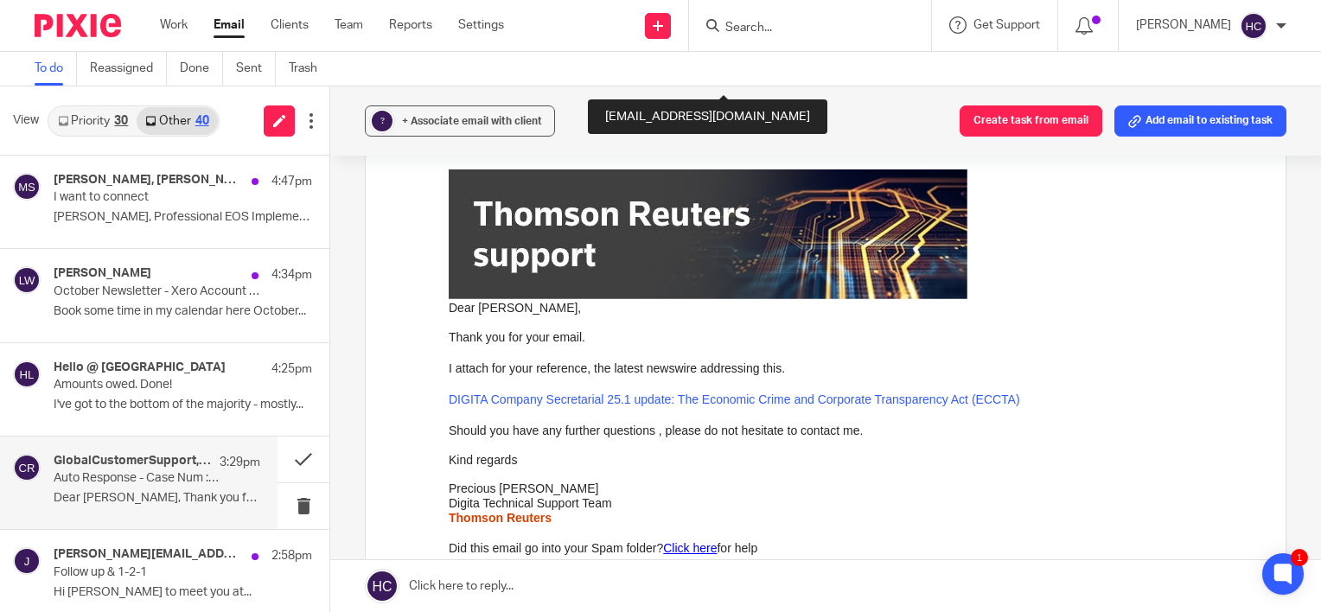
scroll to position [392, 0]
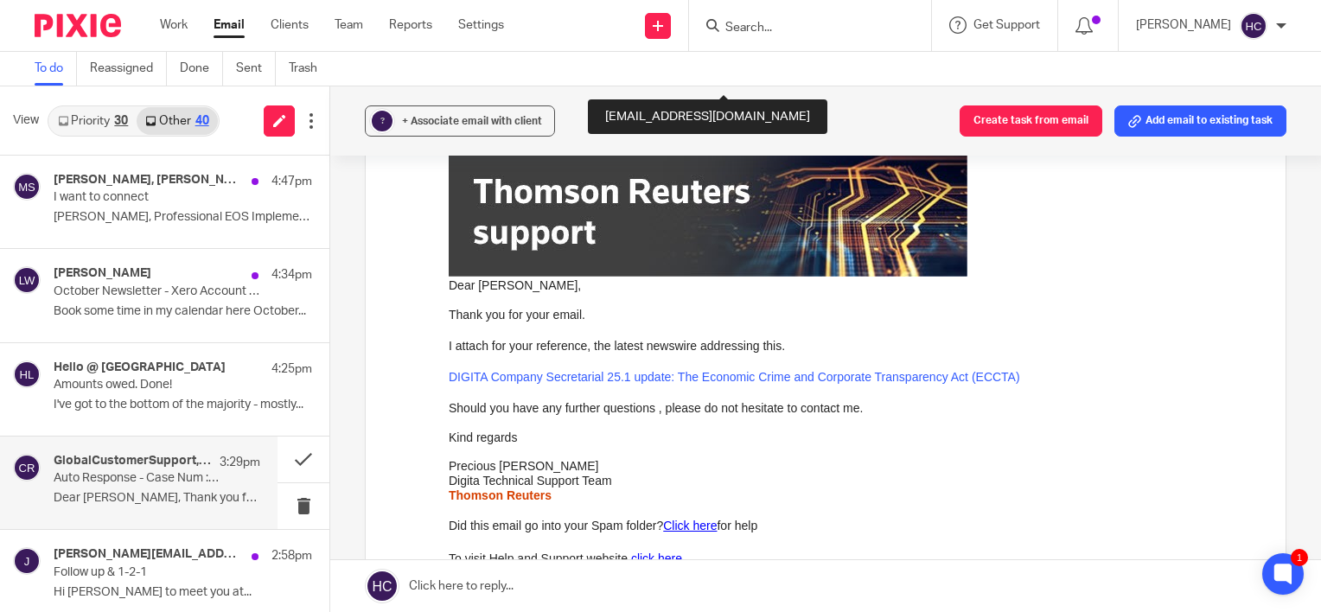
click at [687, 376] on link "DIGITA Company Secretarial 25.1 update: The Economic Crime and Corporate Transp…" at bounding box center [734, 377] width 571 height 14
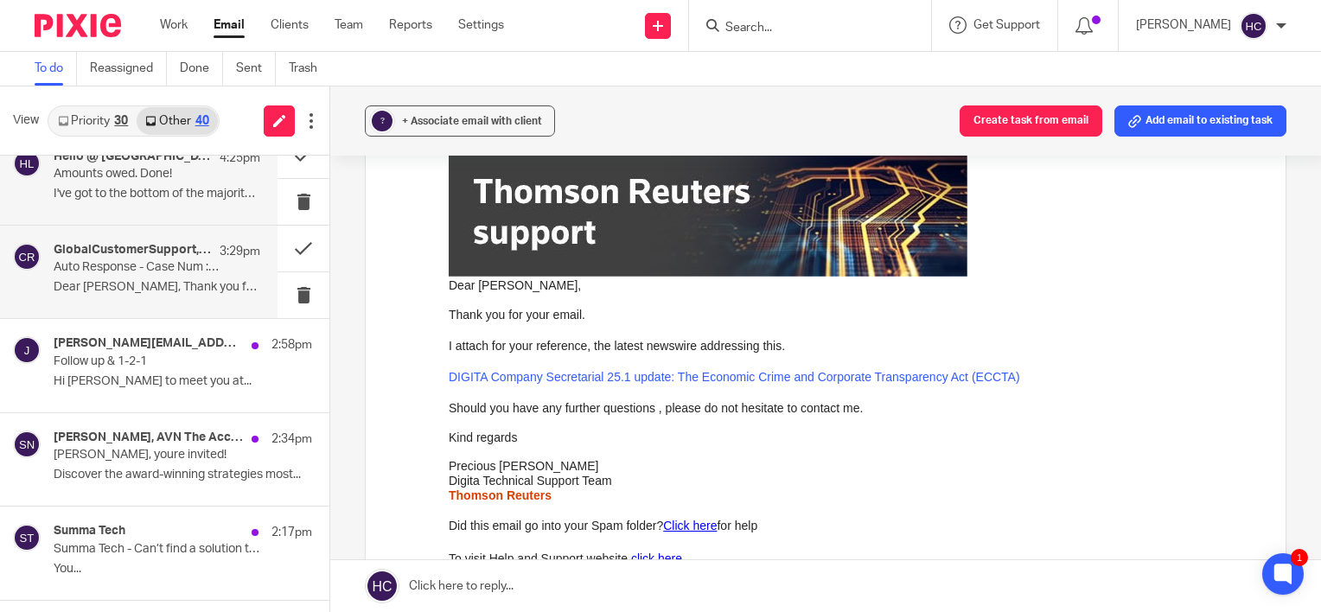
scroll to position [277, 0]
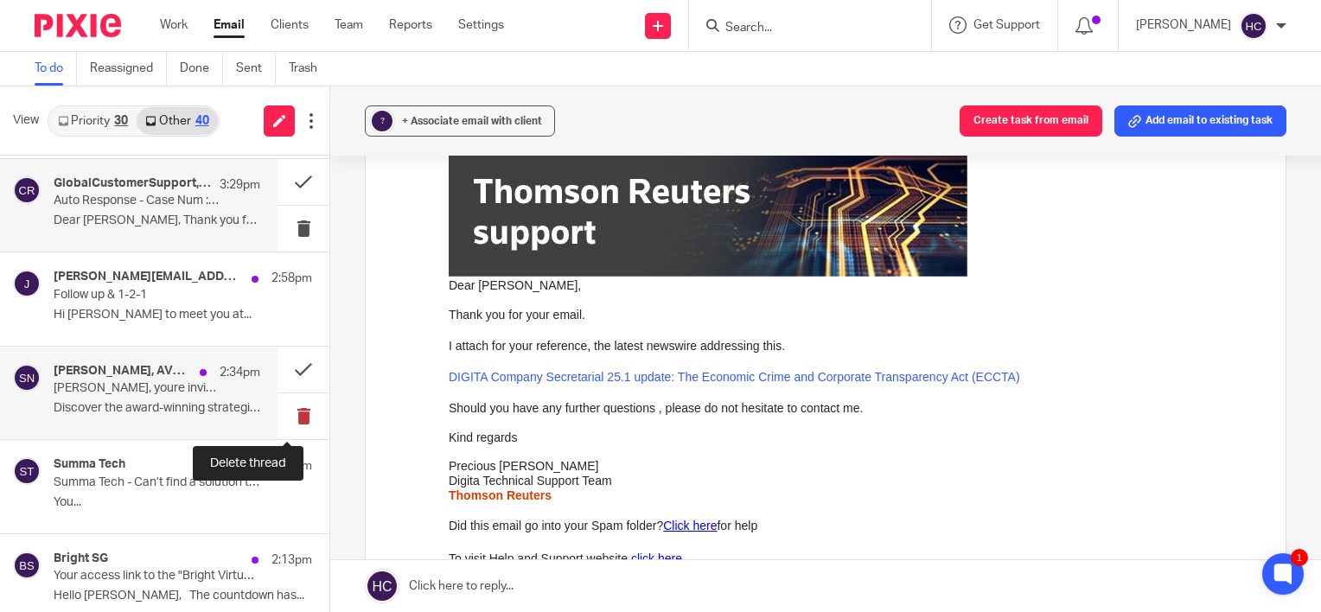
click at [296, 408] on button at bounding box center [303, 416] width 52 height 46
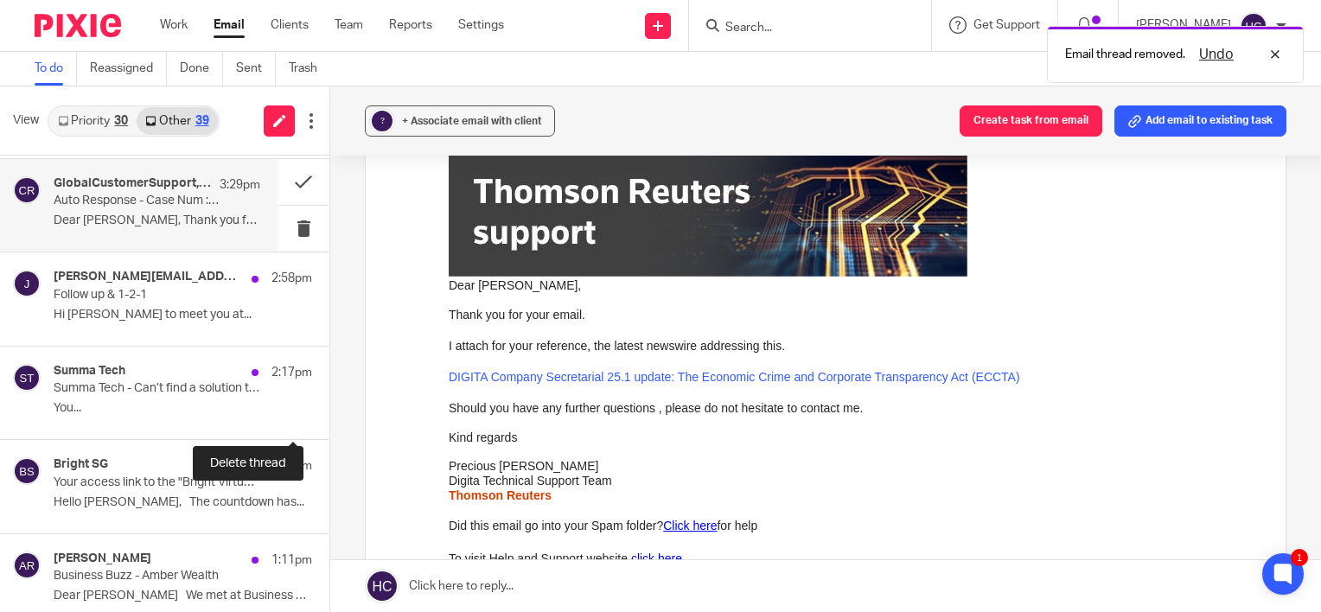
click at [329, 408] on button at bounding box center [336, 416] width 14 height 46
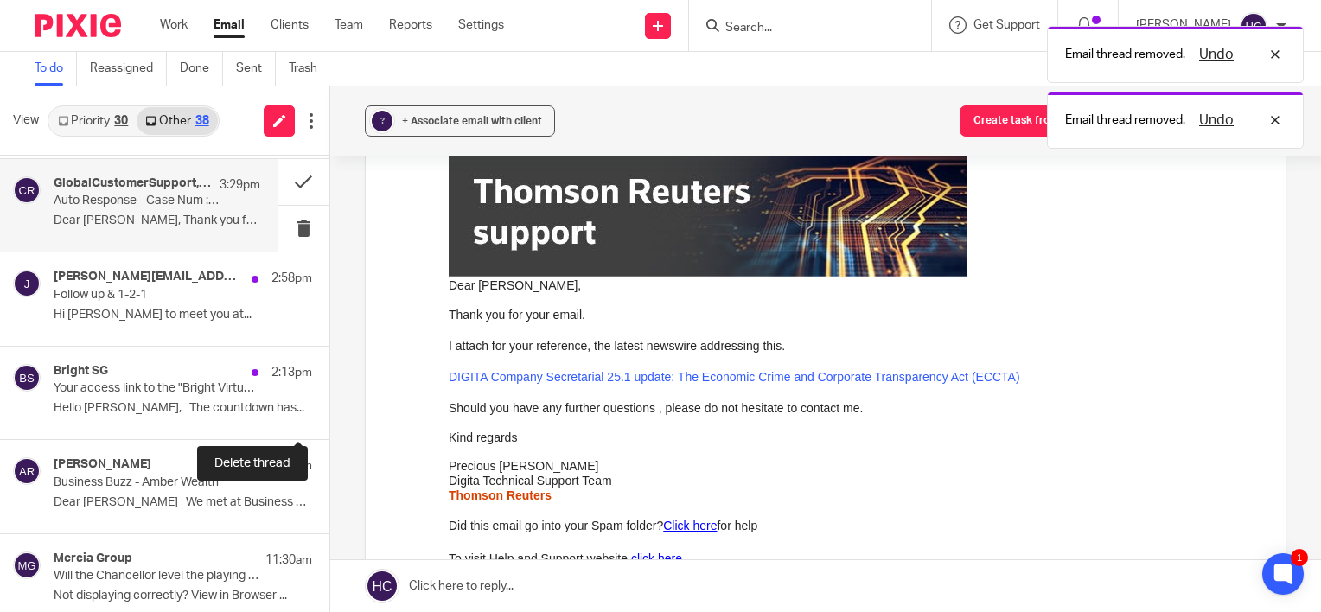
click at [329, 408] on button at bounding box center [336, 416] width 14 height 46
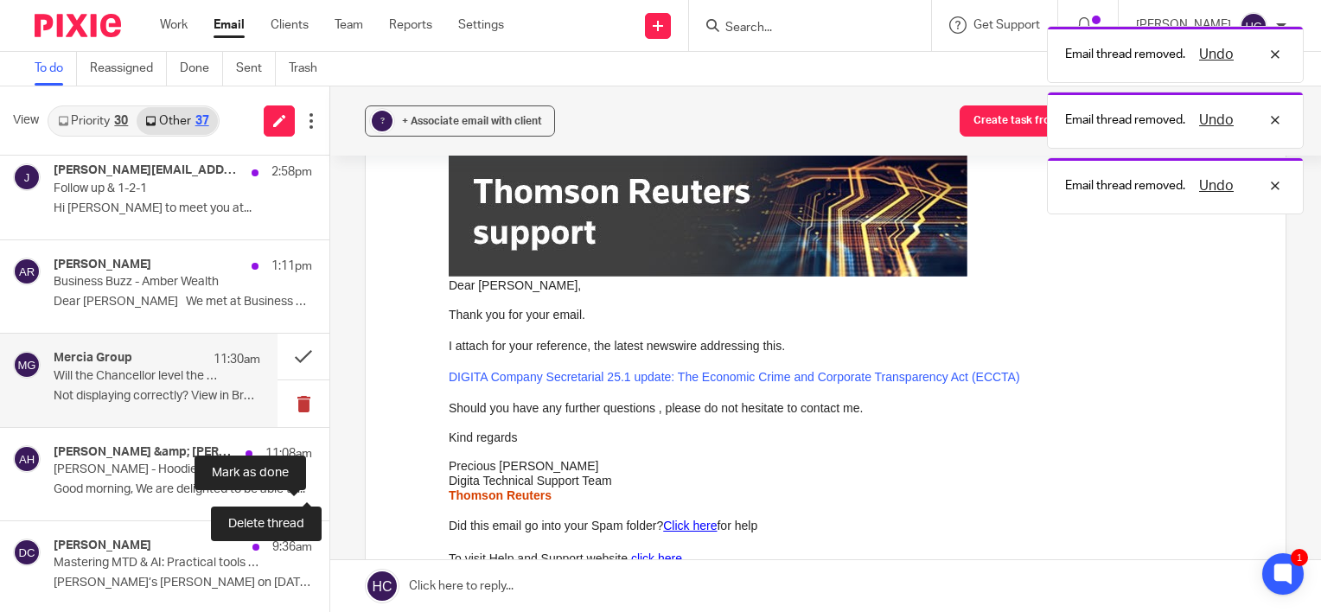
scroll to position [404, 0]
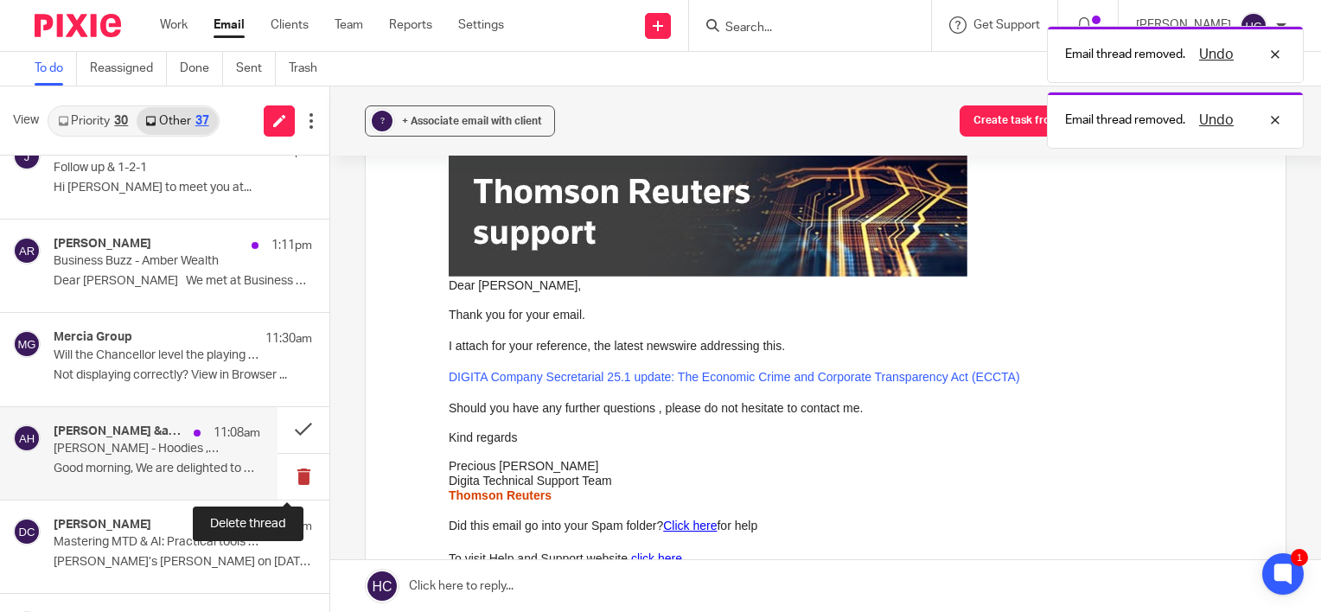
click at [281, 474] on button at bounding box center [303, 477] width 52 height 46
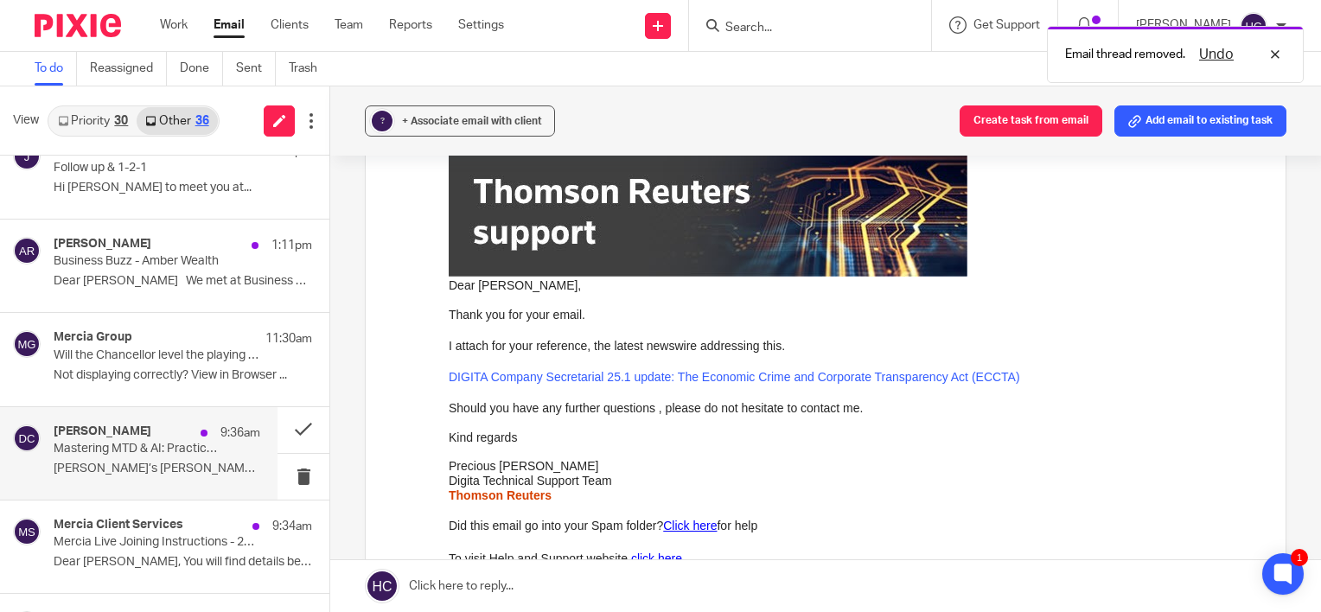
click at [214, 477] on div "Dan Cockerton 9:36am Mastering MTD & AI: Practical tools for your practice Join…" at bounding box center [157, 453] width 207 height 58
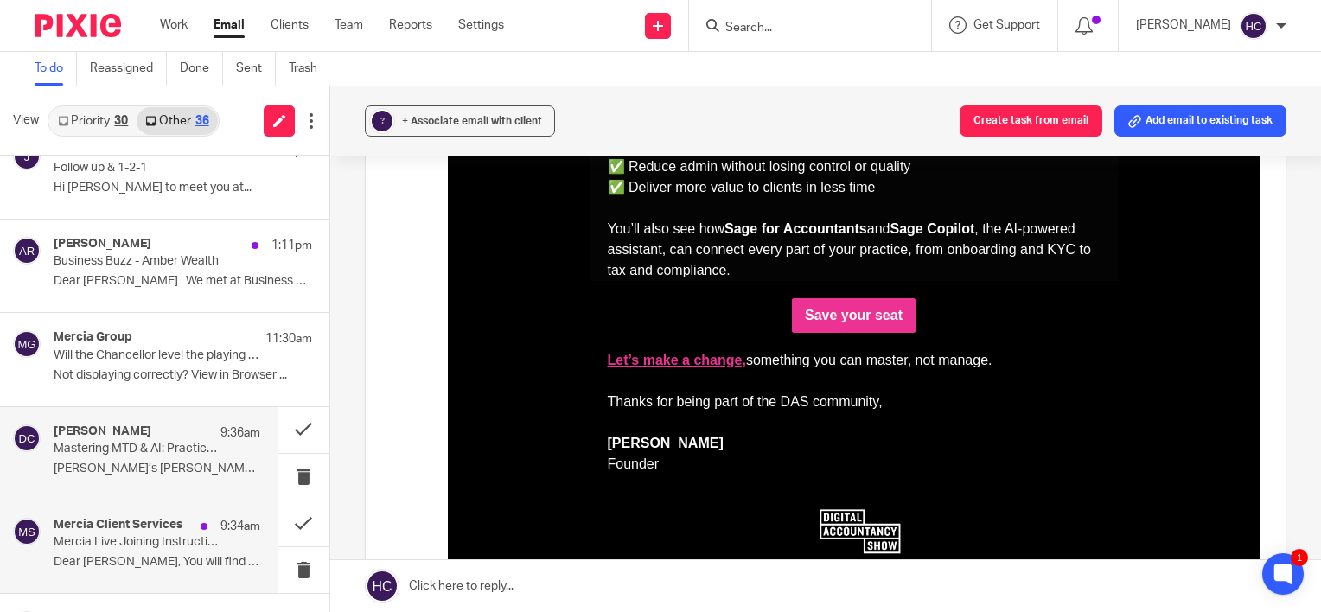
scroll to position [622, 0]
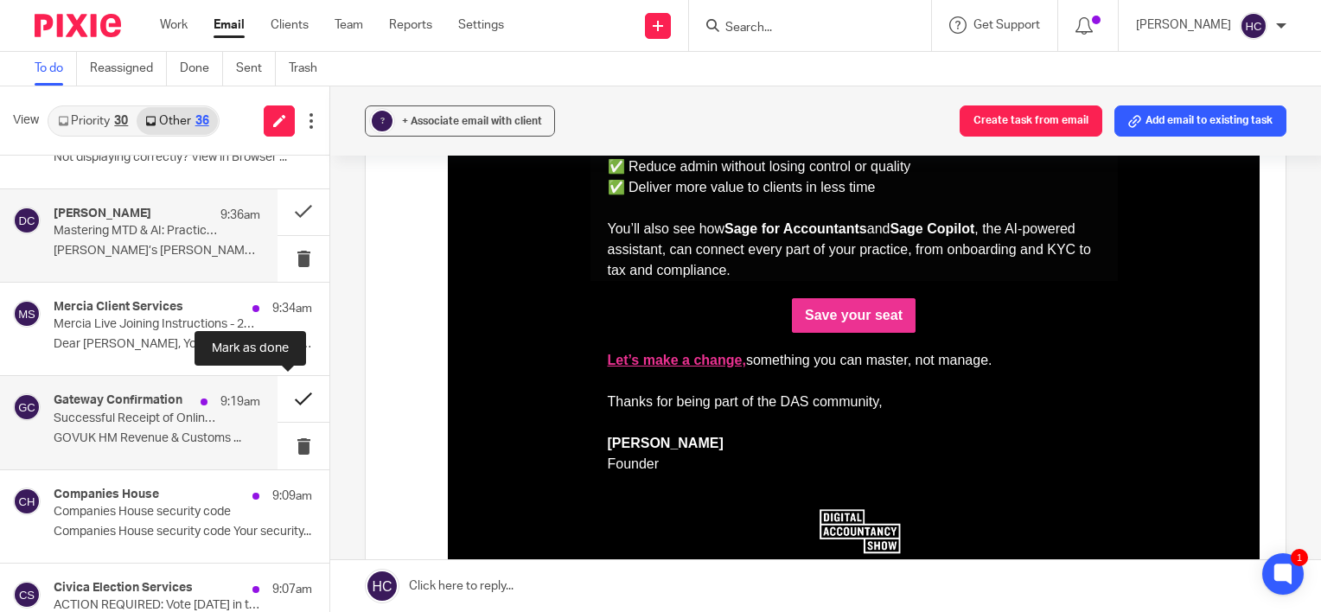
click at [284, 398] on button at bounding box center [303, 399] width 52 height 46
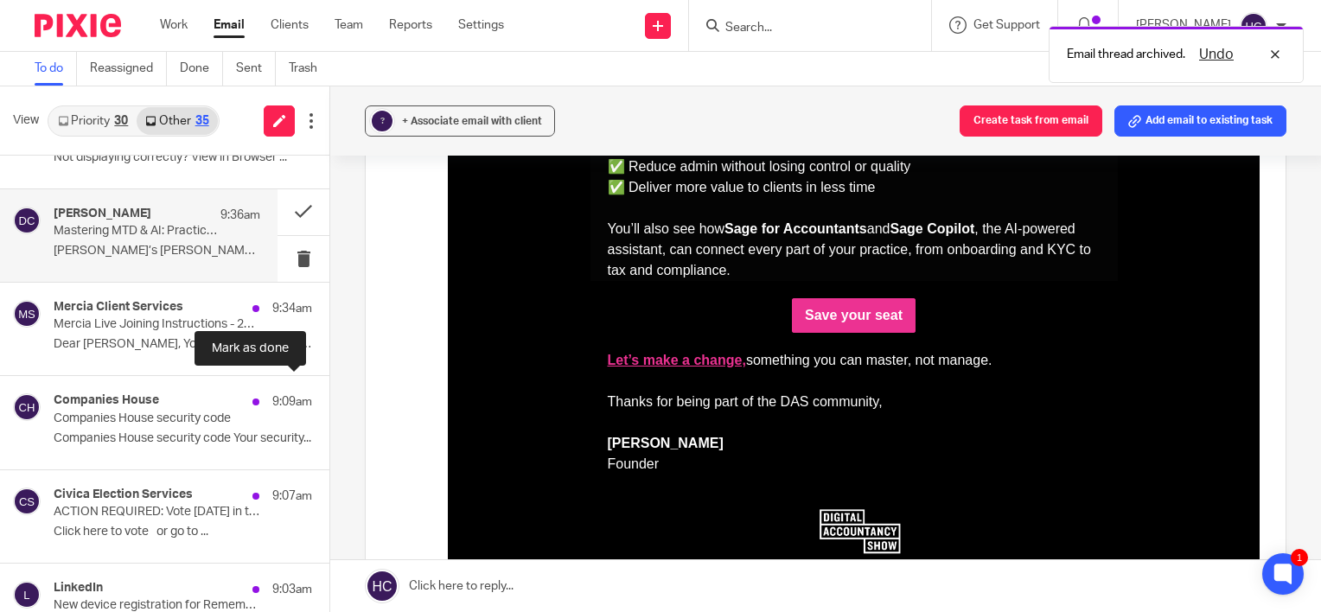
click at [329, 398] on button at bounding box center [336, 399] width 14 height 46
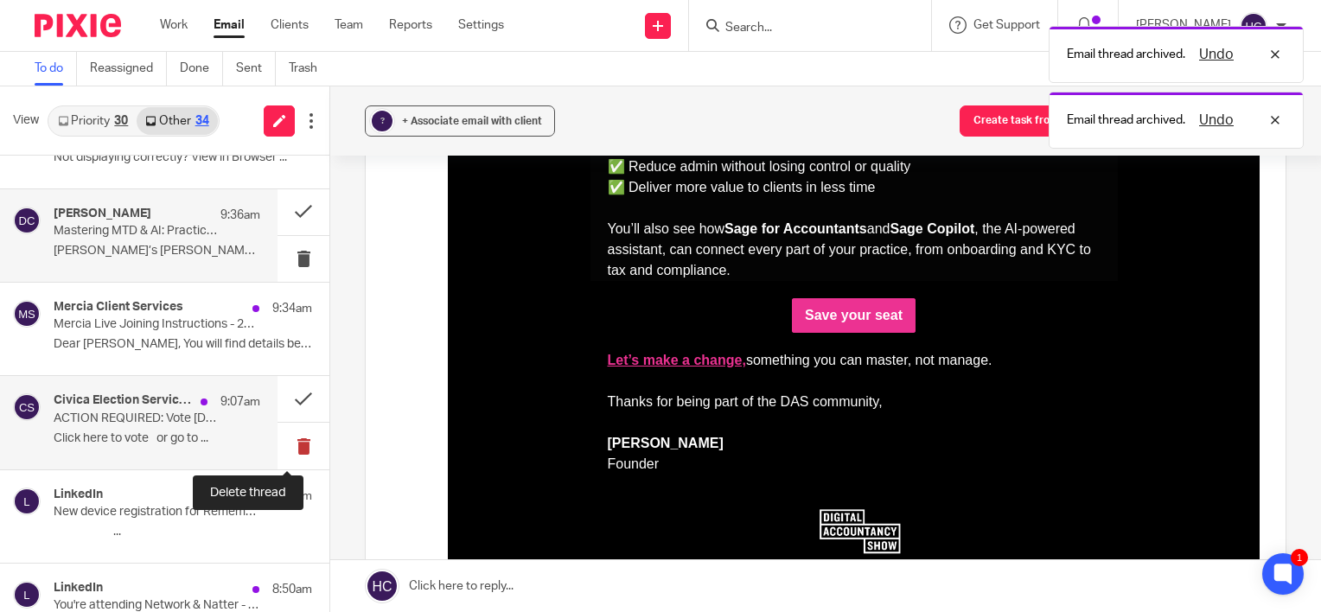
click at [277, 454] on button at bounding box center [303, 446] width 52 height 46
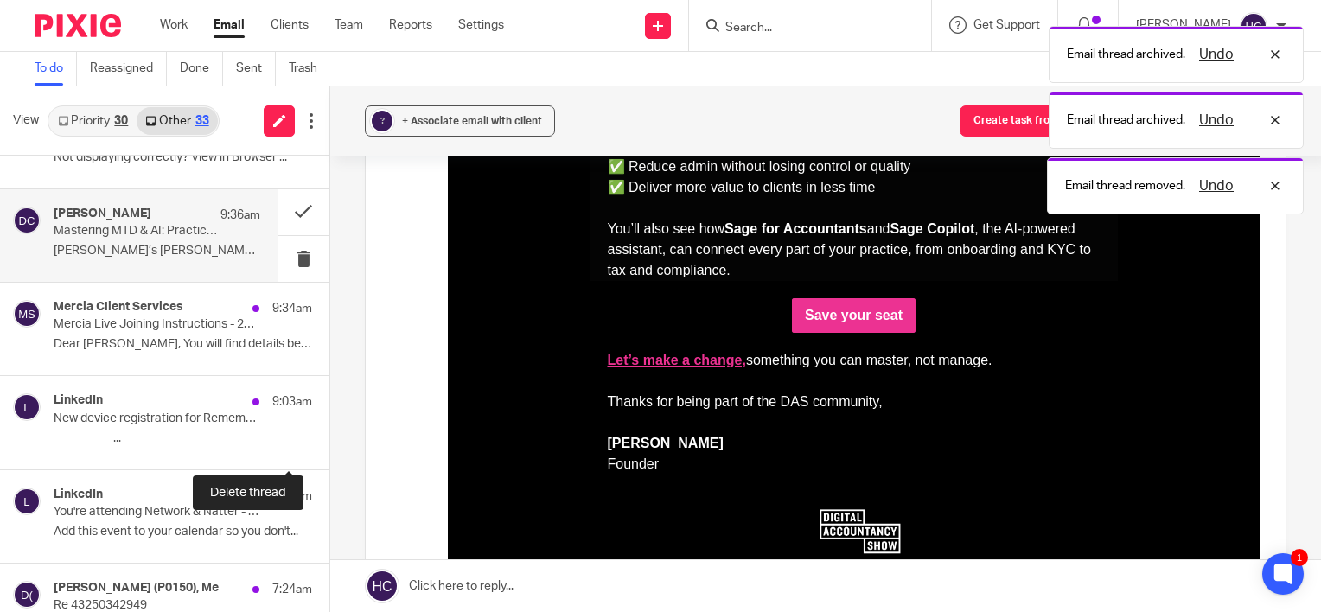
click at [329, 454] on button at bounding box center [336, 446] width 14 height 46
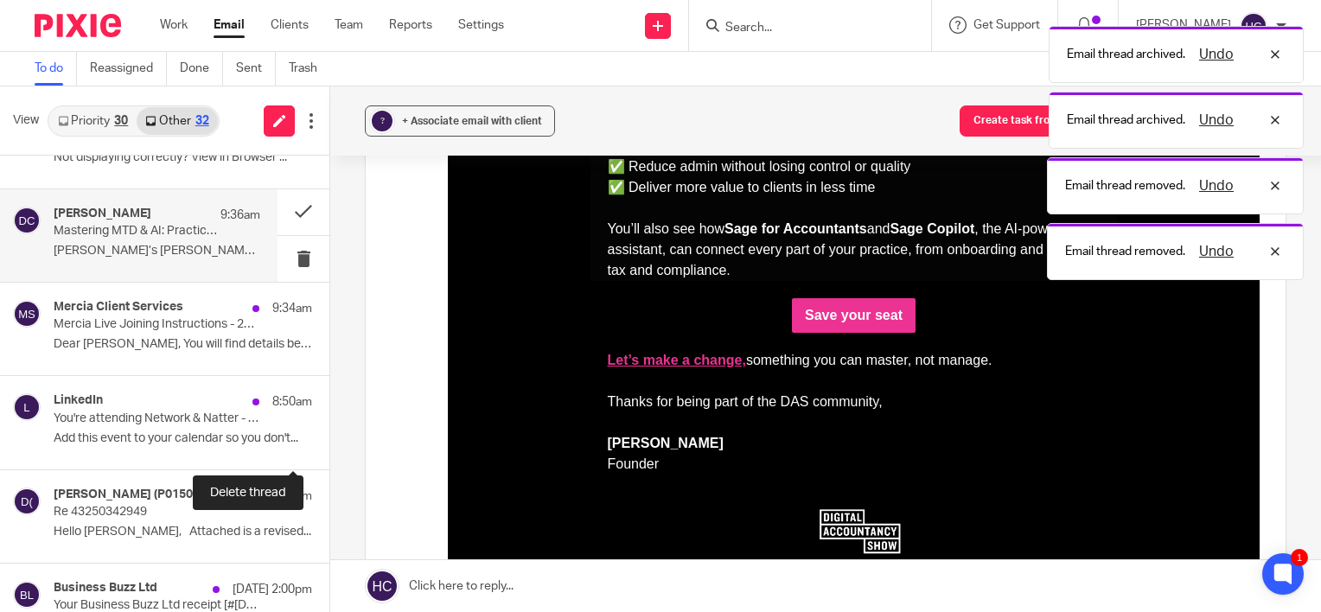
click at [329, 454] on button at bounding box center [336, 446] width 14 height 46
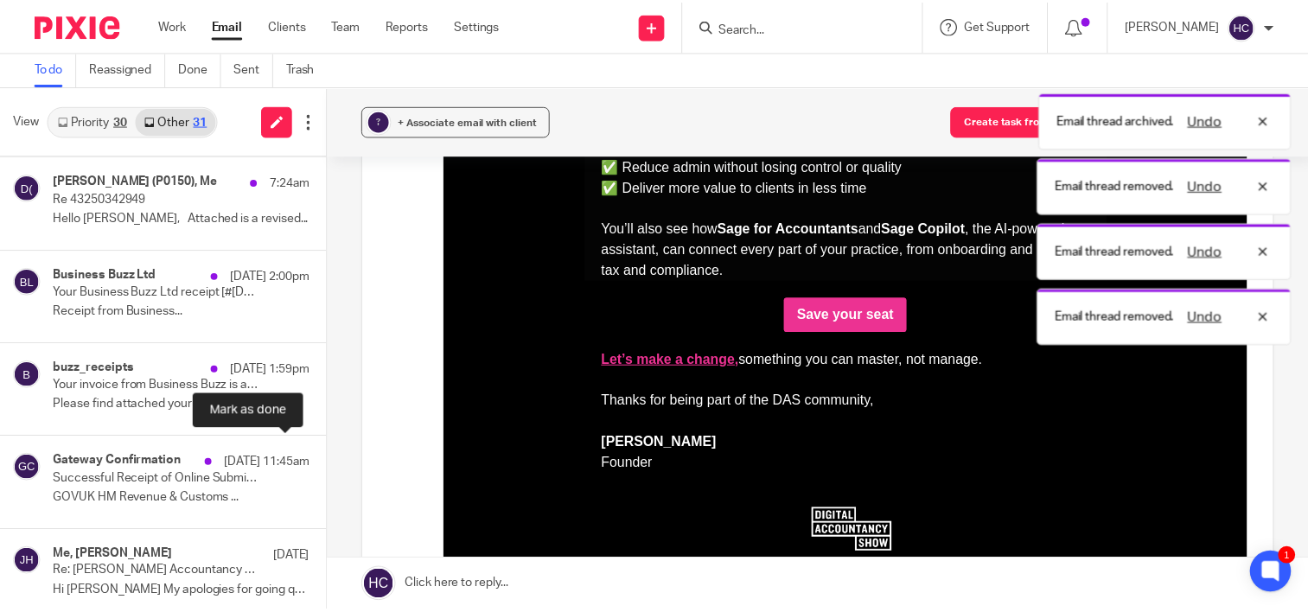
scroll to position [843, 0]
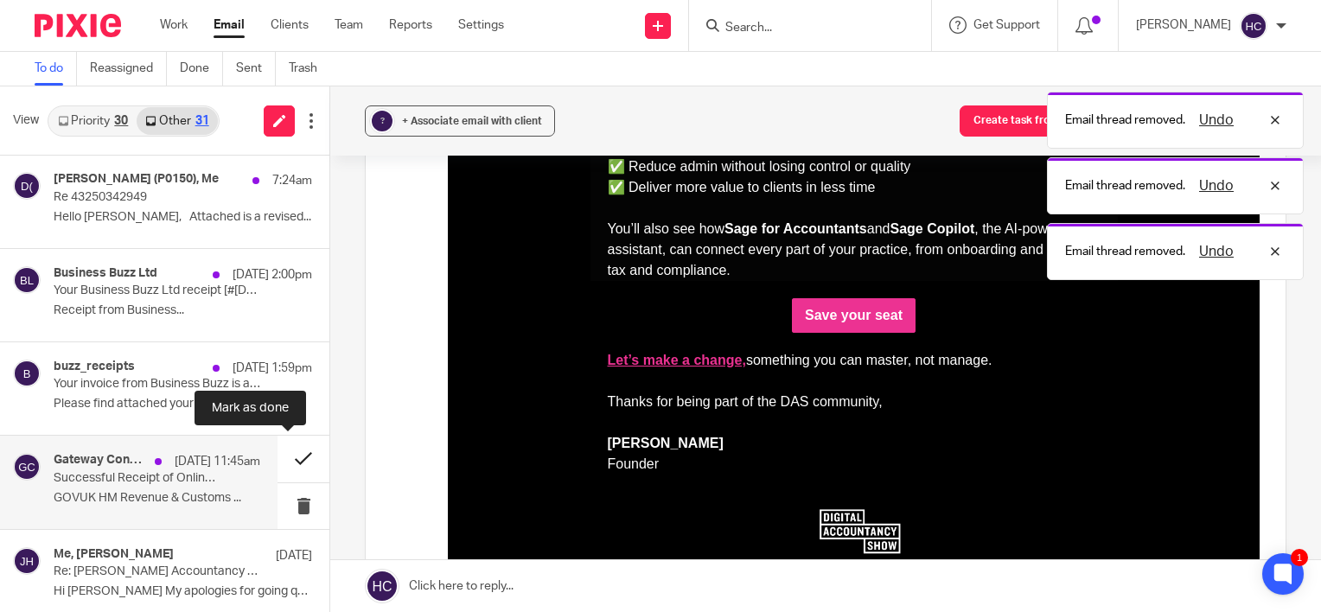
click at [280, 459] on button at bounding box center [303, 459] width 52 height 46
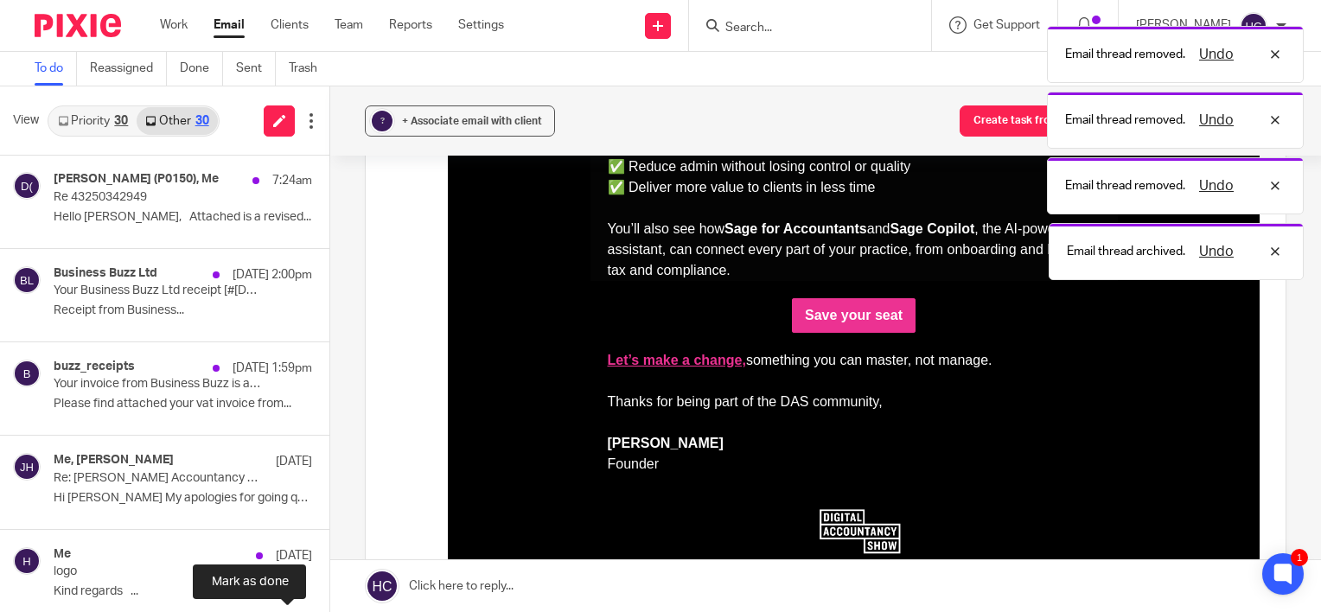
scroll to position [0, 0]
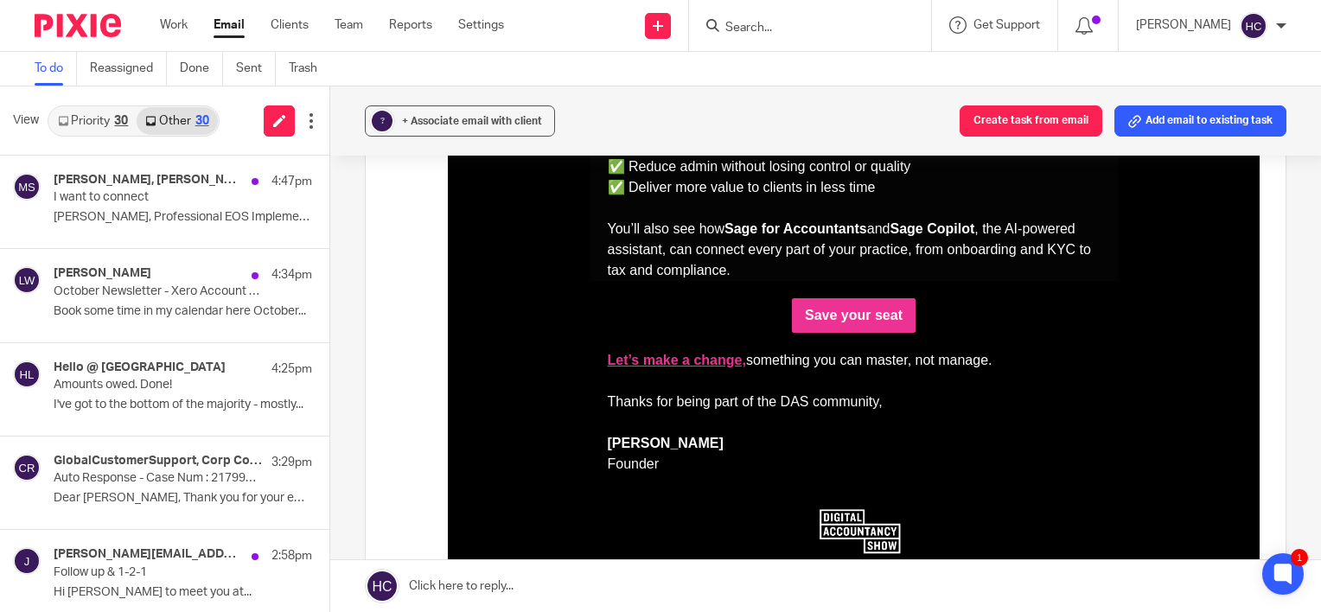
click at [728, 22] on input "Search" at bounding box center [801, 29] width 156 height 16
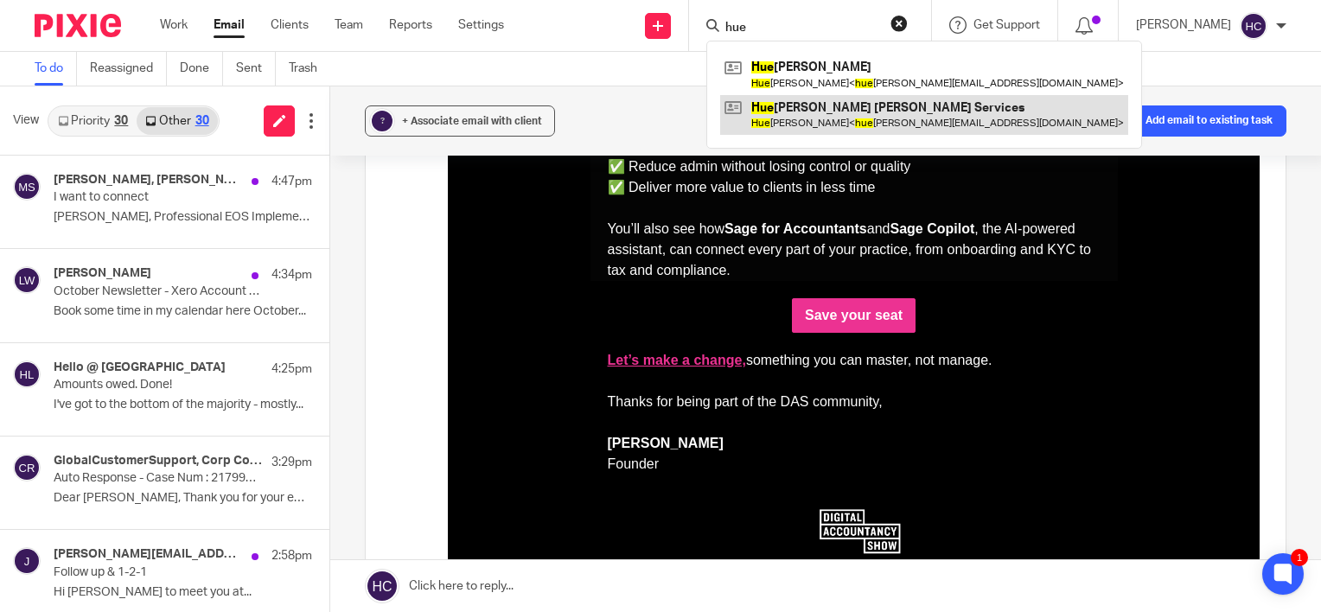
type input "hue"
click at [767, 107] on link at bounding box center [924, 115] width 408 height 40
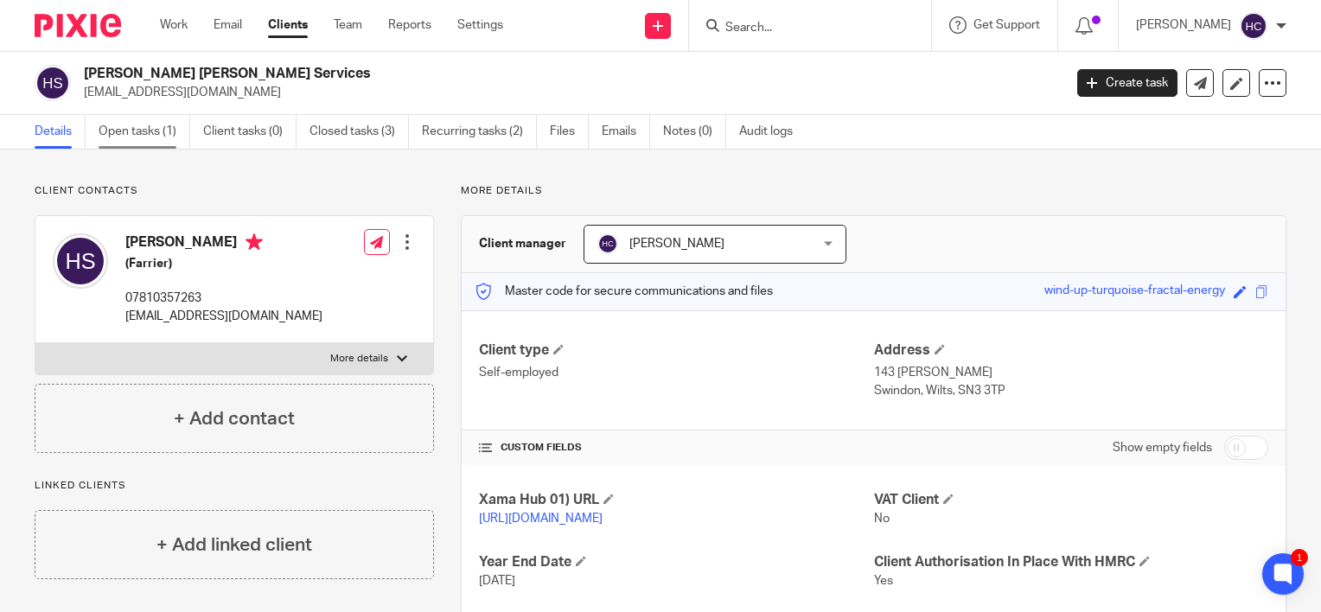
click at [156, 134] on link "Open tasks (1)" at bounding box center [145, 132] width 92 height 34
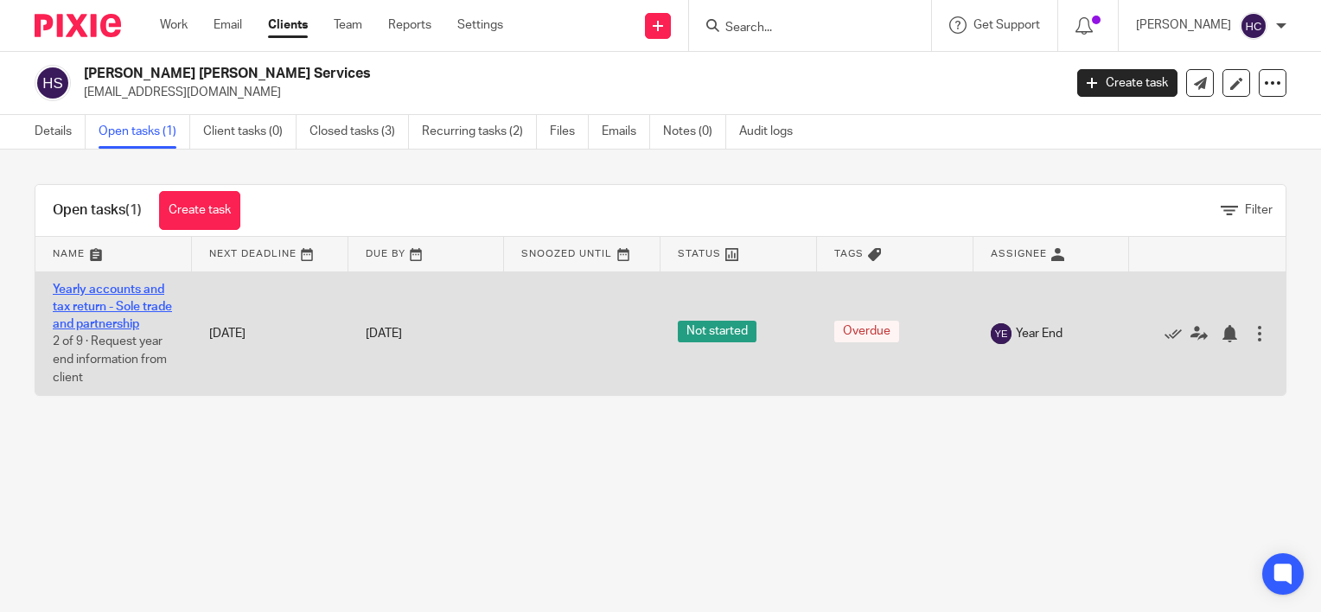
click at [120, 284] on link "Yearly accounts and tax return - Sole trade and partnership" at bounding box center [112, 307] width 119 height 48
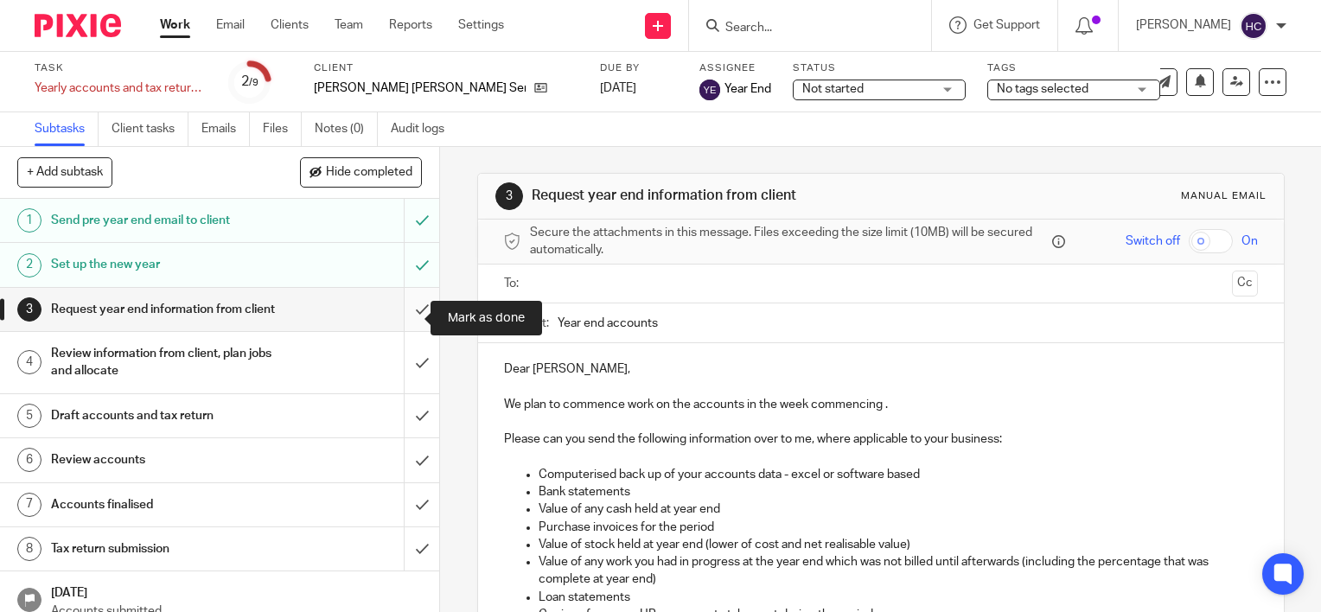
click at [411, 318] on input "submit" at bounding box center [219, 309] width 439 height 43
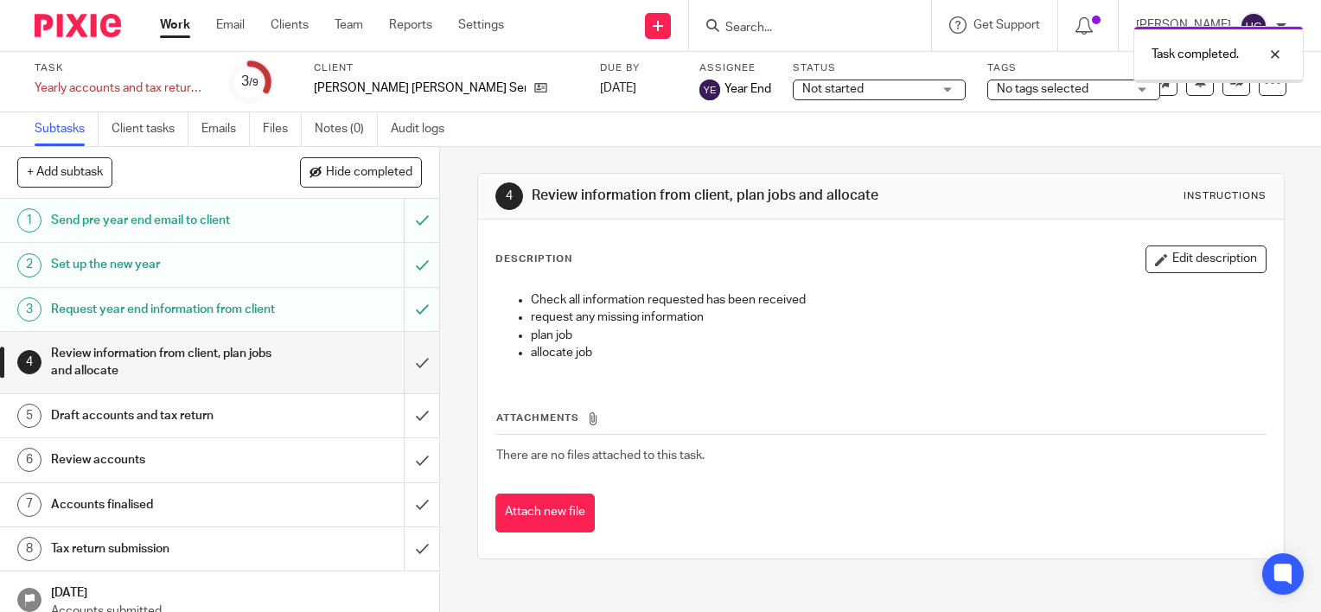
click at [411, 373] on input "submit" at bounding box center [219, 362] width 439 height 61
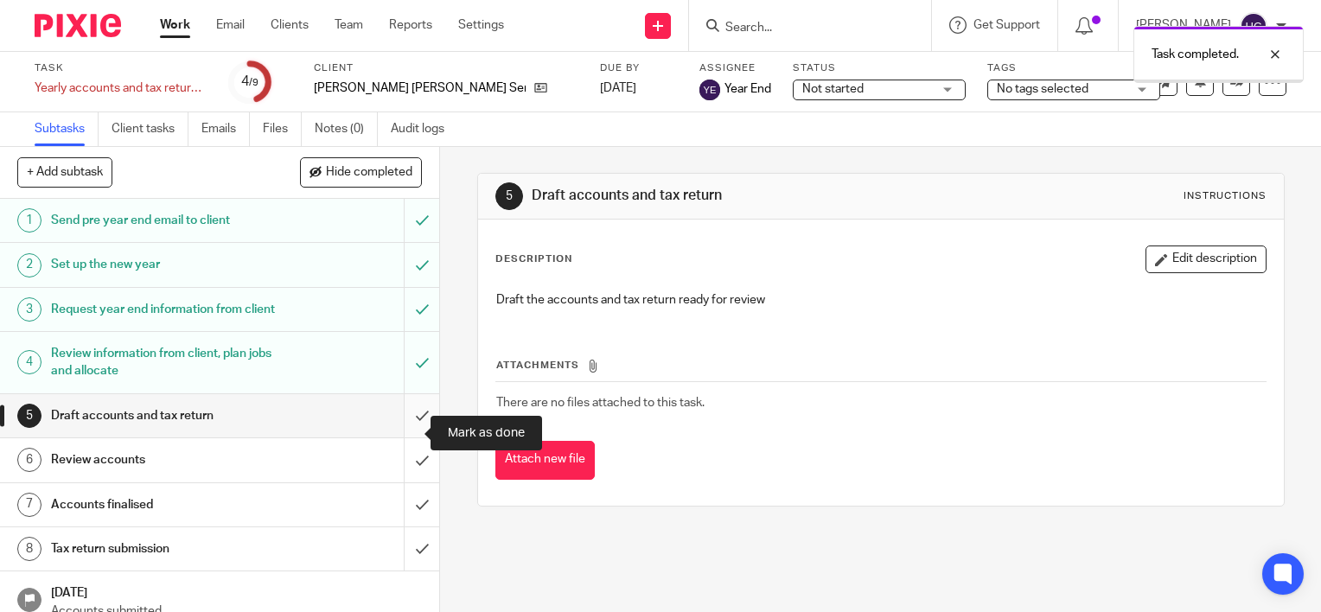
click at [410, 430] on input "submit" at bounding box center [219, 415] width 439 height 43
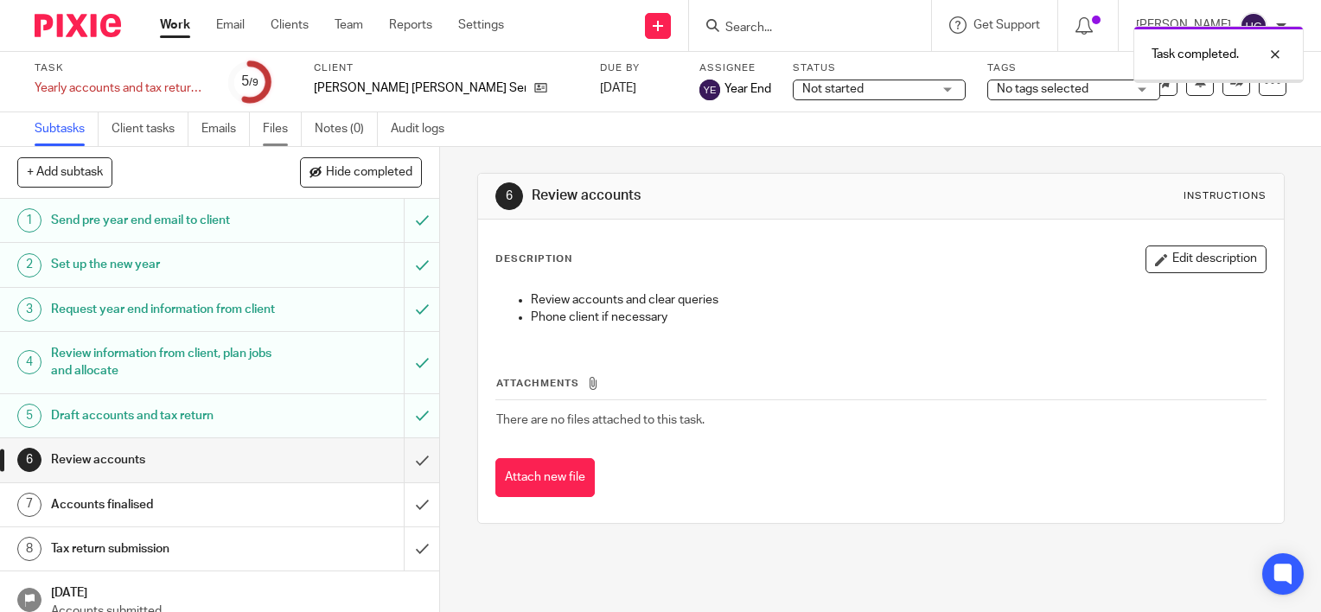
click at [277, 134] on link "Files" at bounding box center [282, 129] width 39 height 34
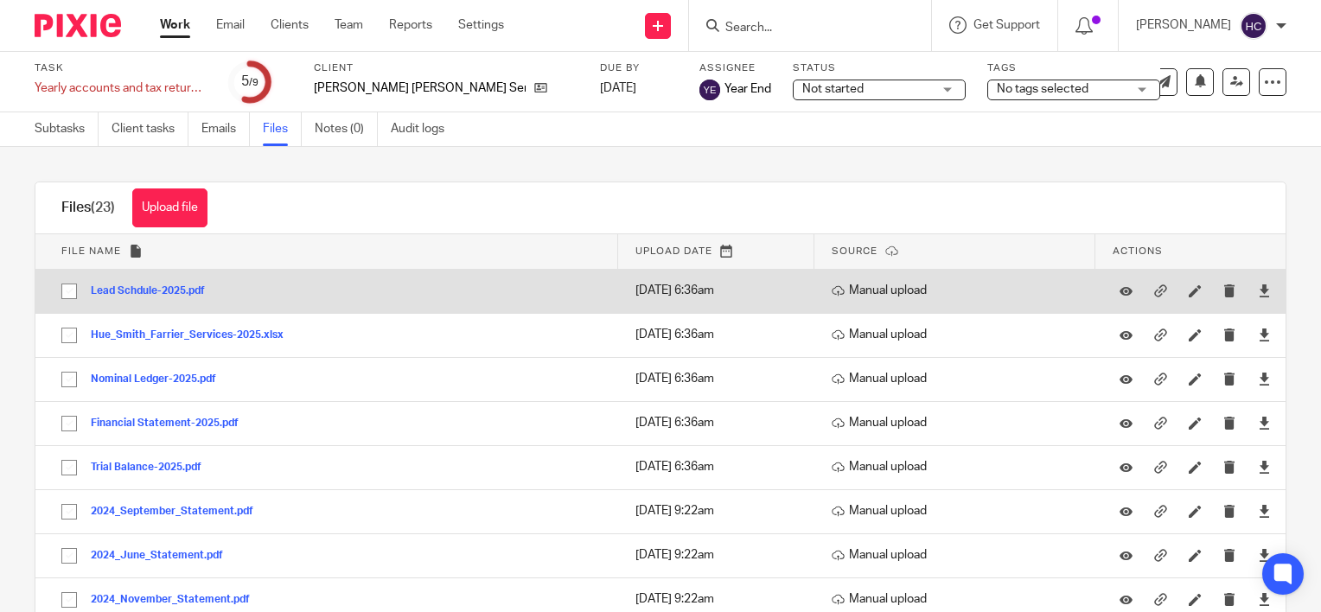
click at [69, 290] on input "checkbox" at bounding box center [69, 291] width 33 height 33
checkbox input "true"
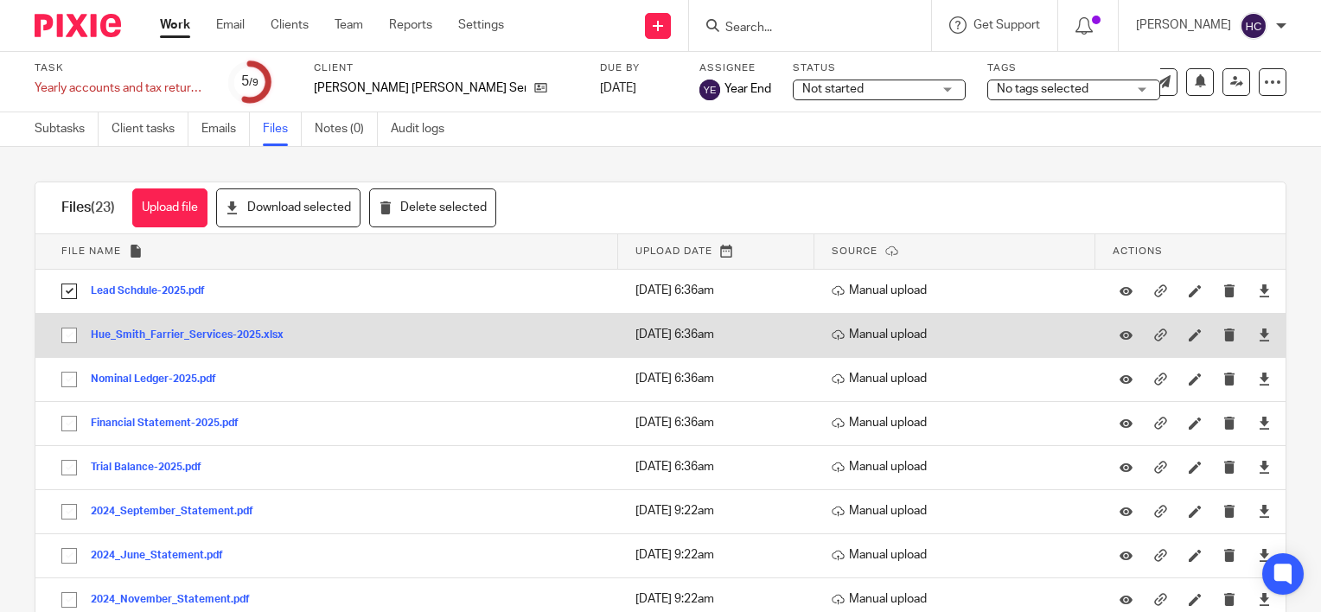
click at [69, 333] on input "checkbox" at bounding box center [69, 335] width 33 height 33
checkbox input "true"
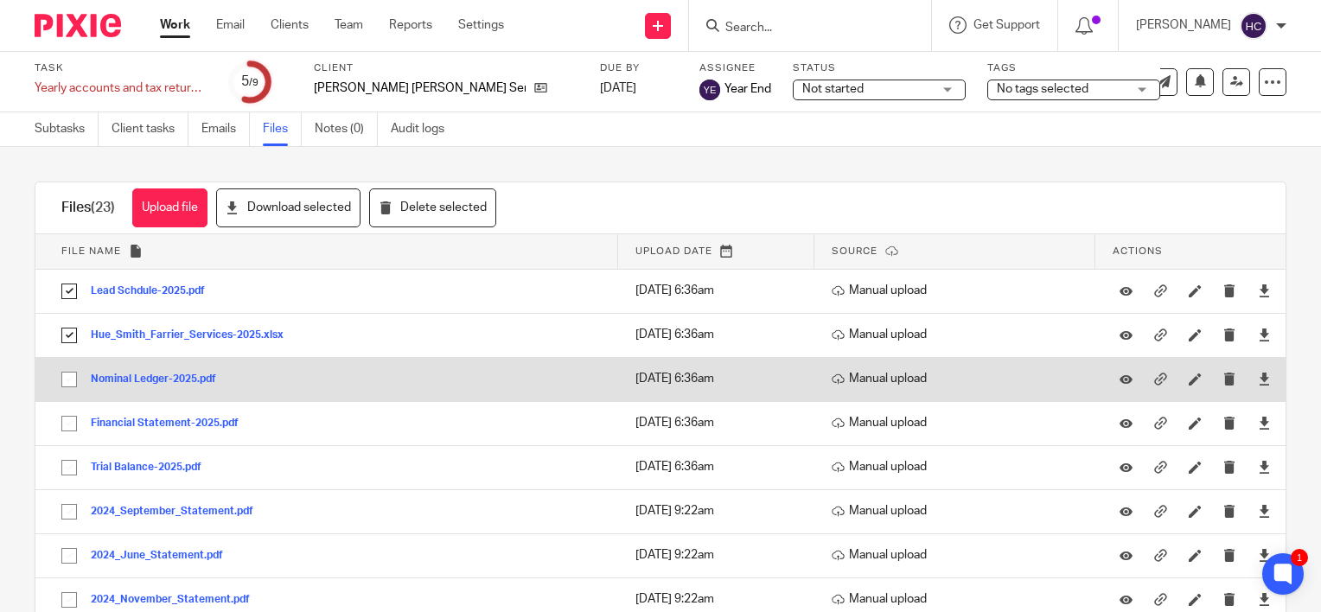
click at [69, 379] on input "checkbox" at bounding box center [69, 379] width 33 height 33
checkbox input "true"
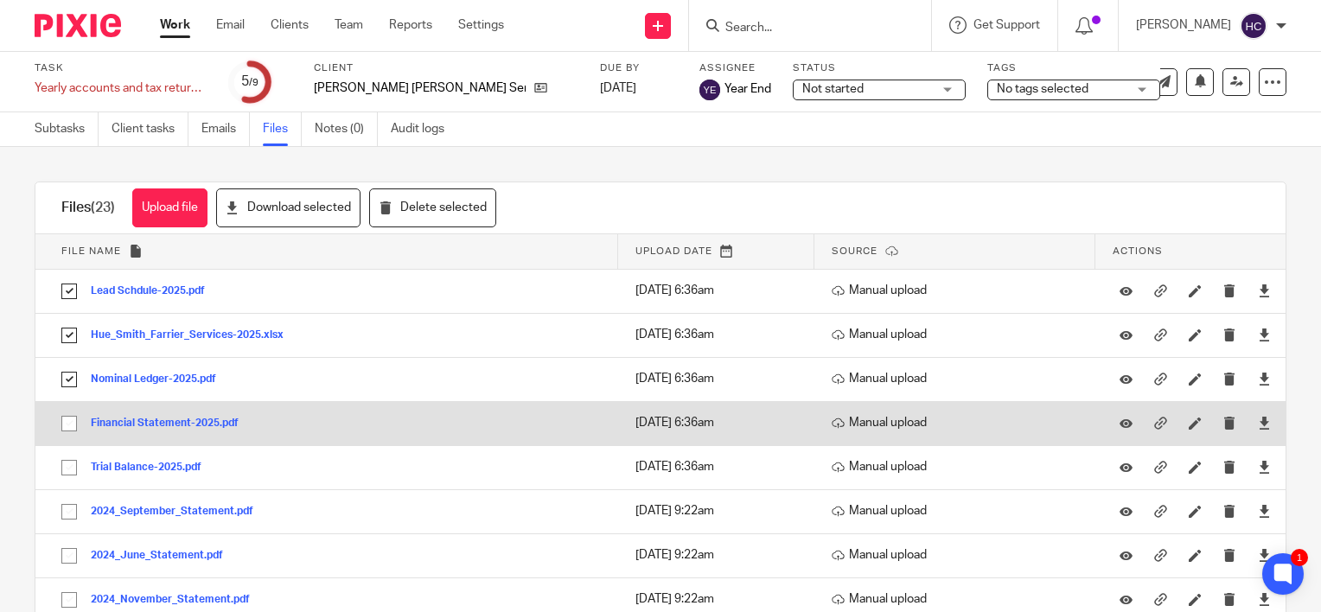
click at [69, 425] on input "checkbox" at bounding box center [69, 423] width 33 height 33
checkbox input "true"
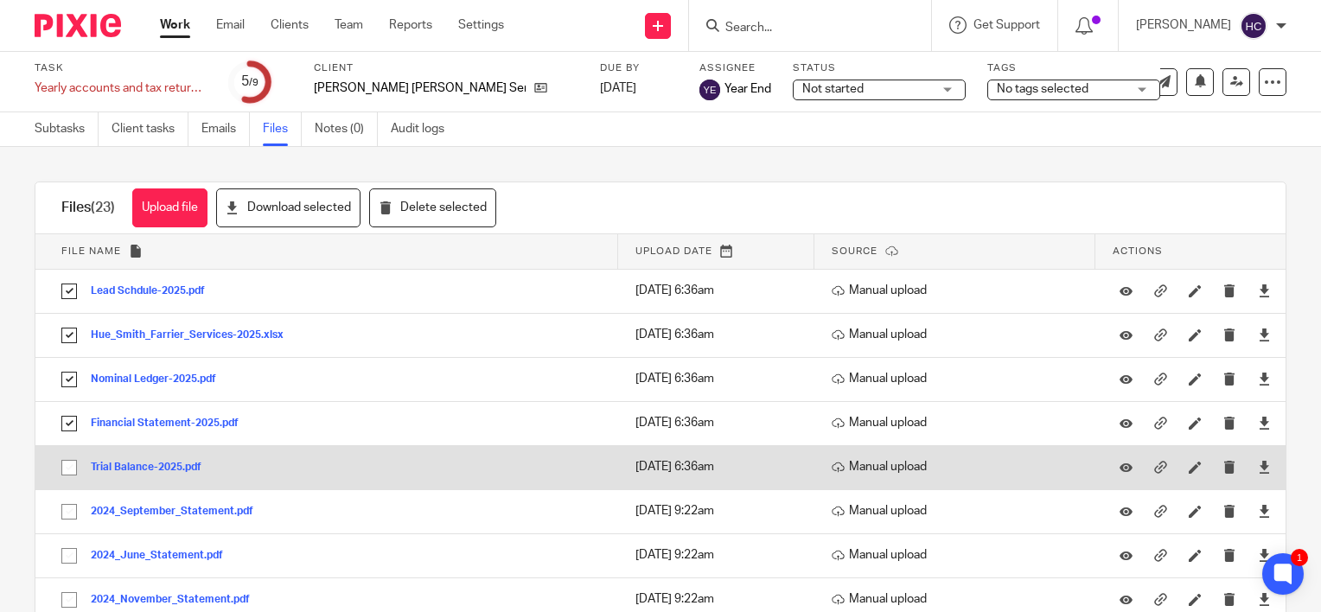
click at [70, 463] on input "checkbox" at bounding box center [69, 467] width 33 height 33
checkbox input "true"
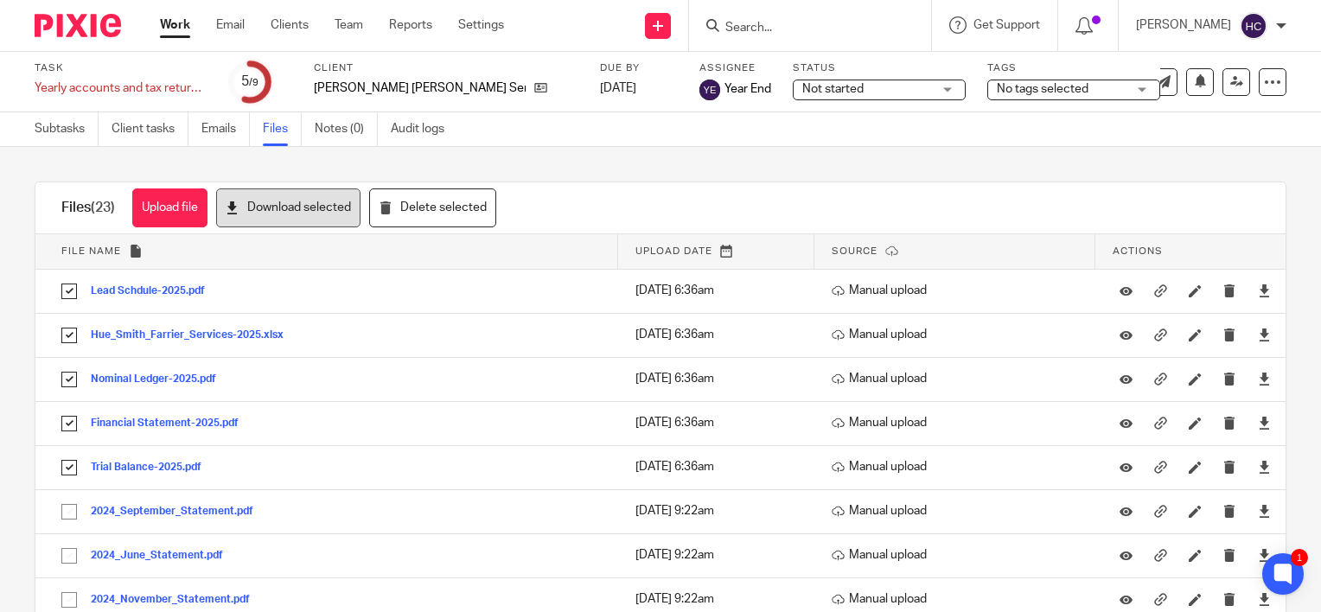
click at [304, 215] on button "Download selected" at bounding box center [288, 207] width 144 height 39
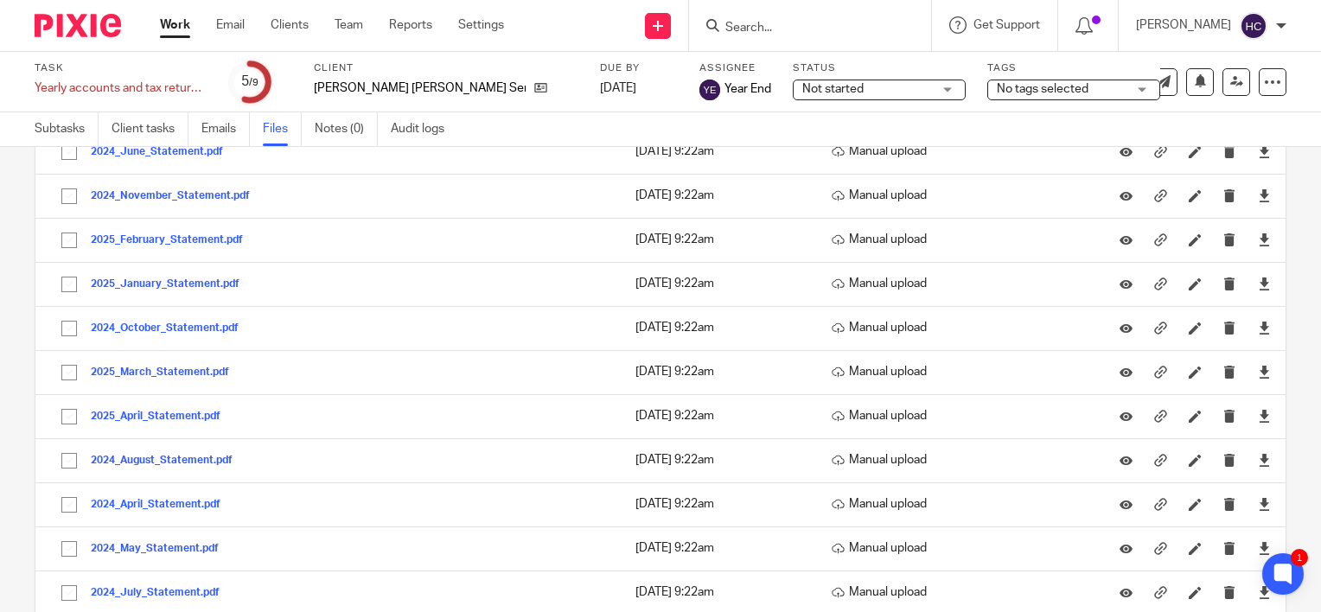
scroll to position [403, 0]
click at [216, 43] on div "Work Email Clients Team Reports Settings Work Email Clients Team Reports Settin…" at bounding box center [336, 25] width 387 height 51
click at [228, 20] on link "Email" at bounding box center [230, 24] width 29 height 17
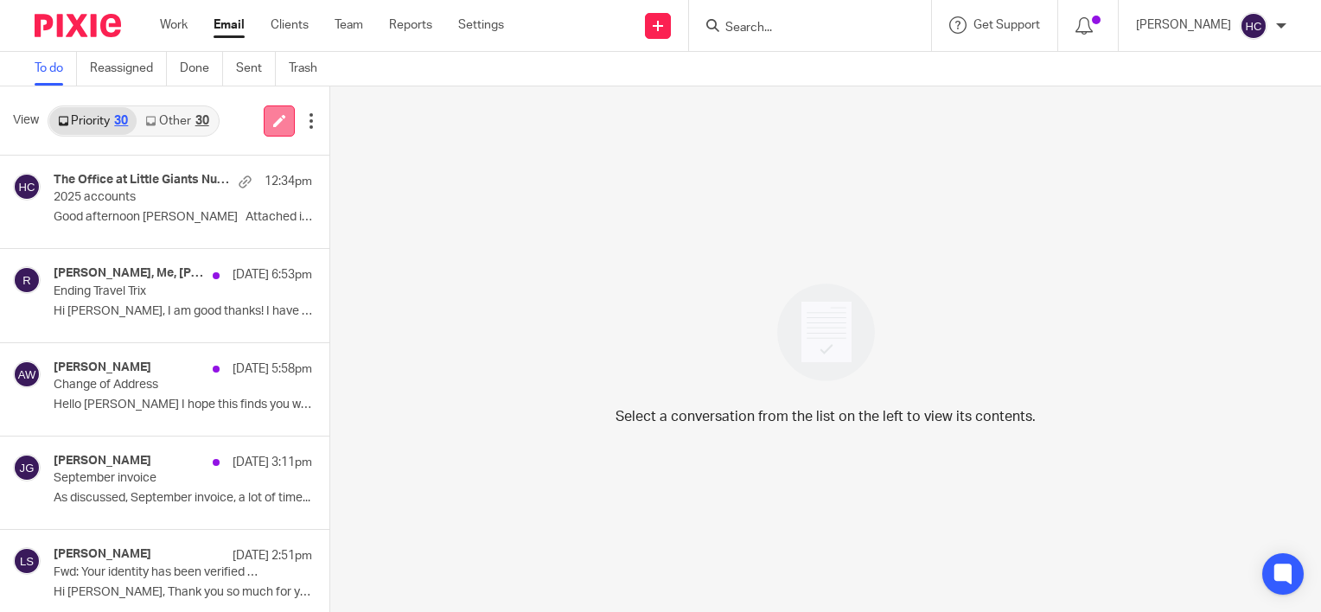
click at [282, 115] on icon at bounding box center [279, 120] width 13 height 13
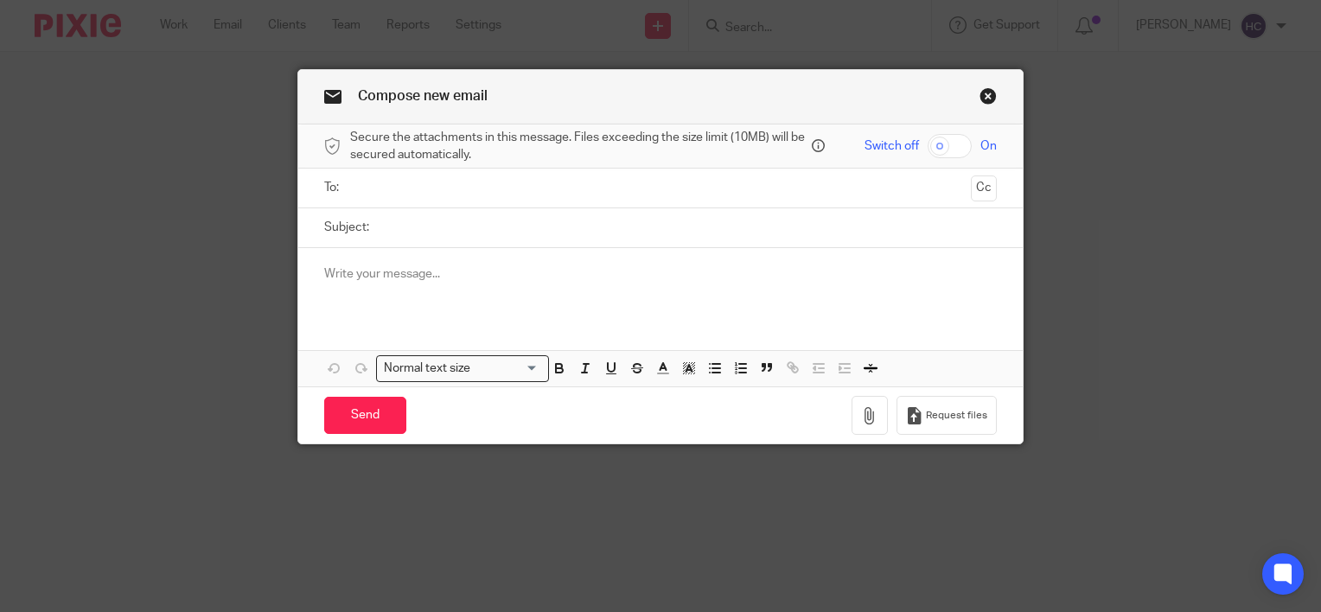
click at [369, 277] on p at bounding box center [660, 273] width 672 height 17
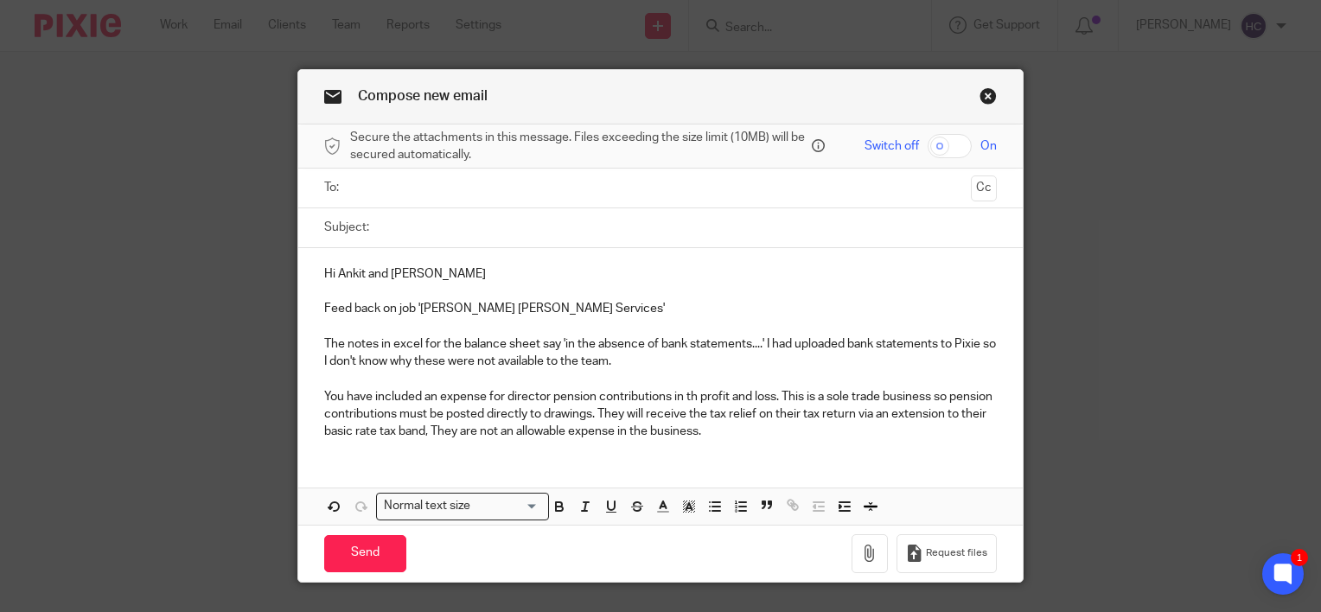
click at [691, 394] on p "You have included an expense for director pension contributions in th profit an…" at bounding box center [660, 414] width 672 height 53
